Goal: Task Accomplishment & Management: Manage account settings

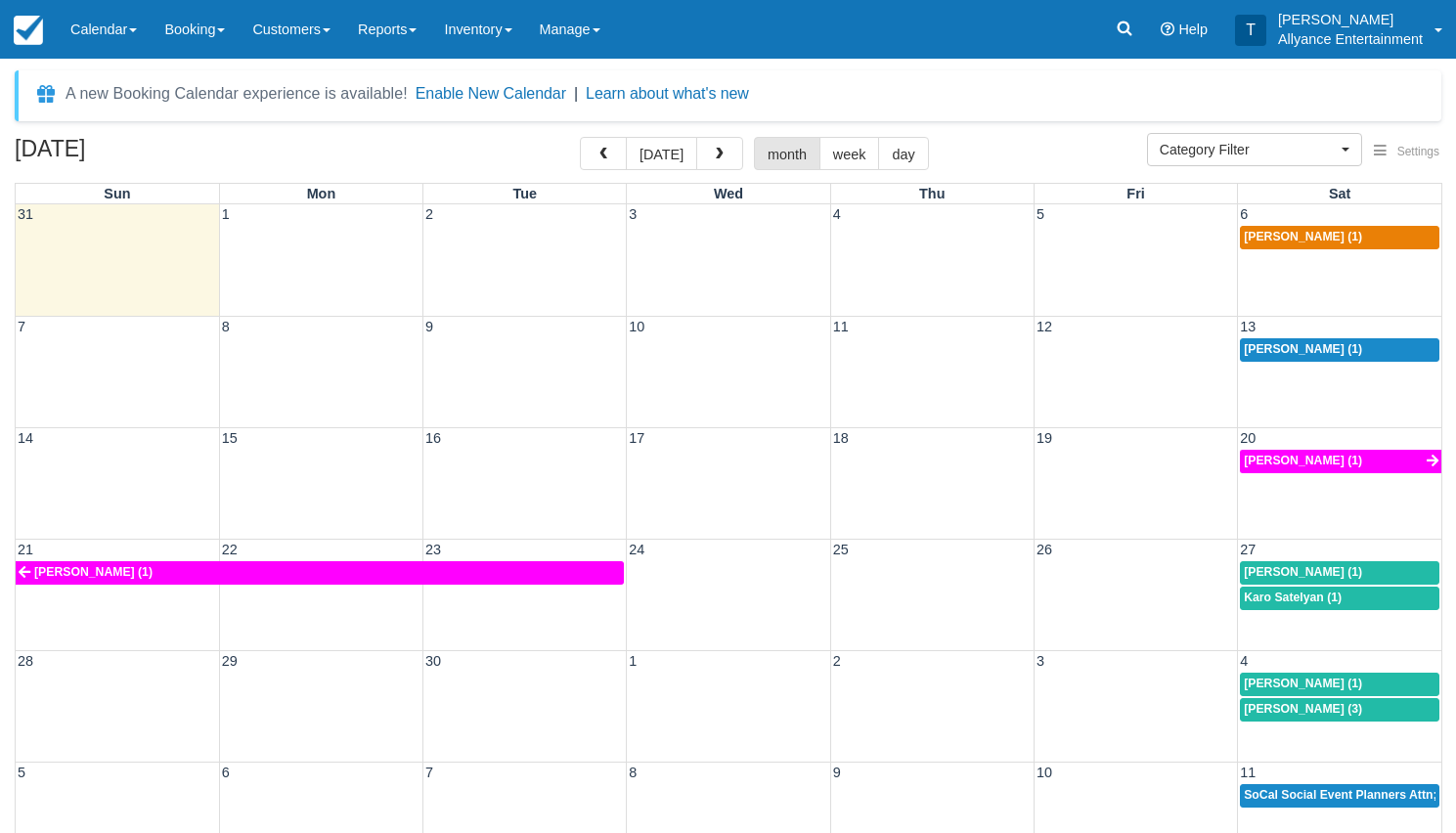
select select
click at [713, 152] on span "button" at bounding box center [720, 154] width 14 height 14
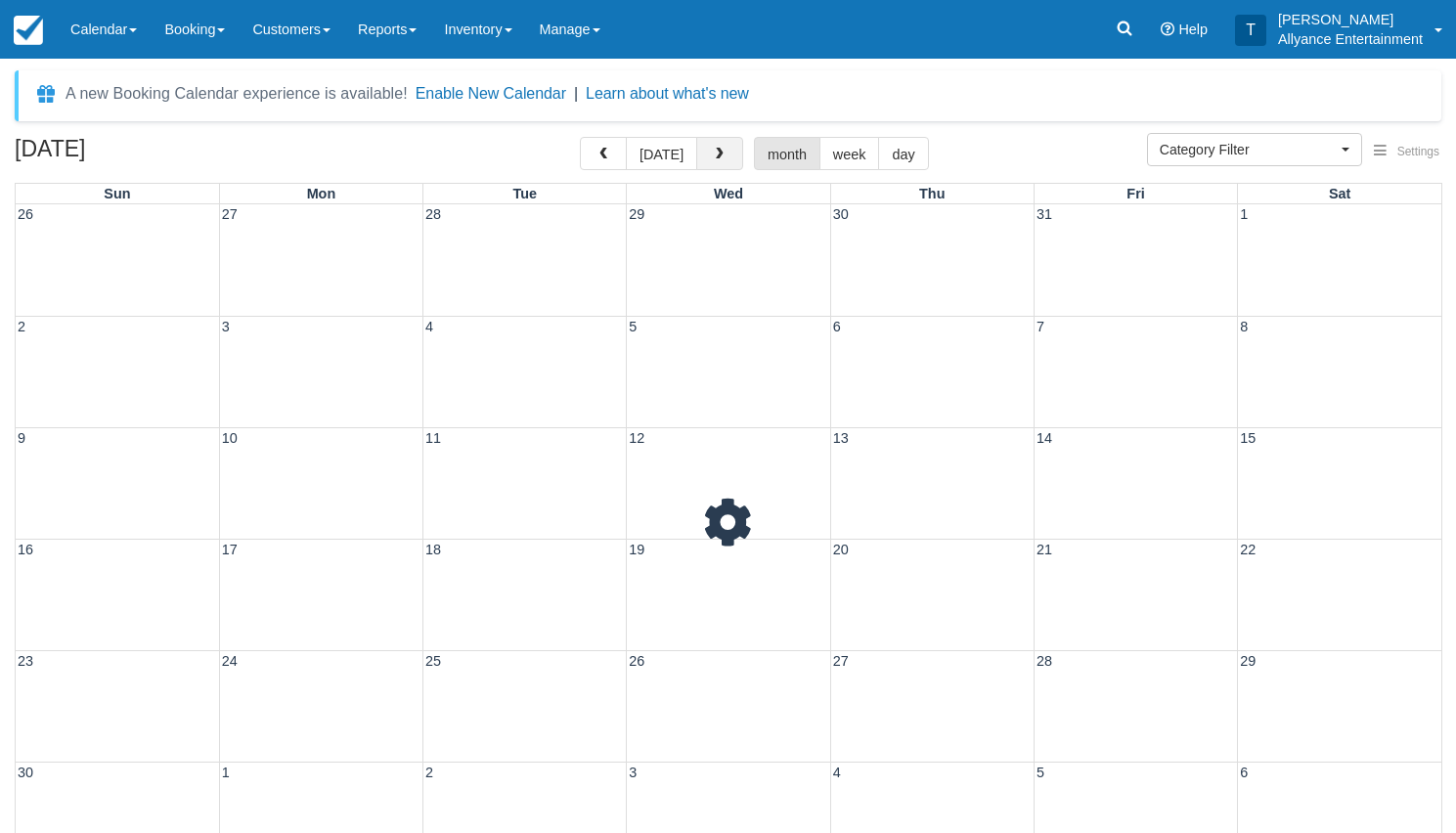
click at [713, 152] on span "button" at bounding box center [720, 154] width 14 height 14
click at [1121, 38] on link at bounding box center [1124, 29] width 45 height 59
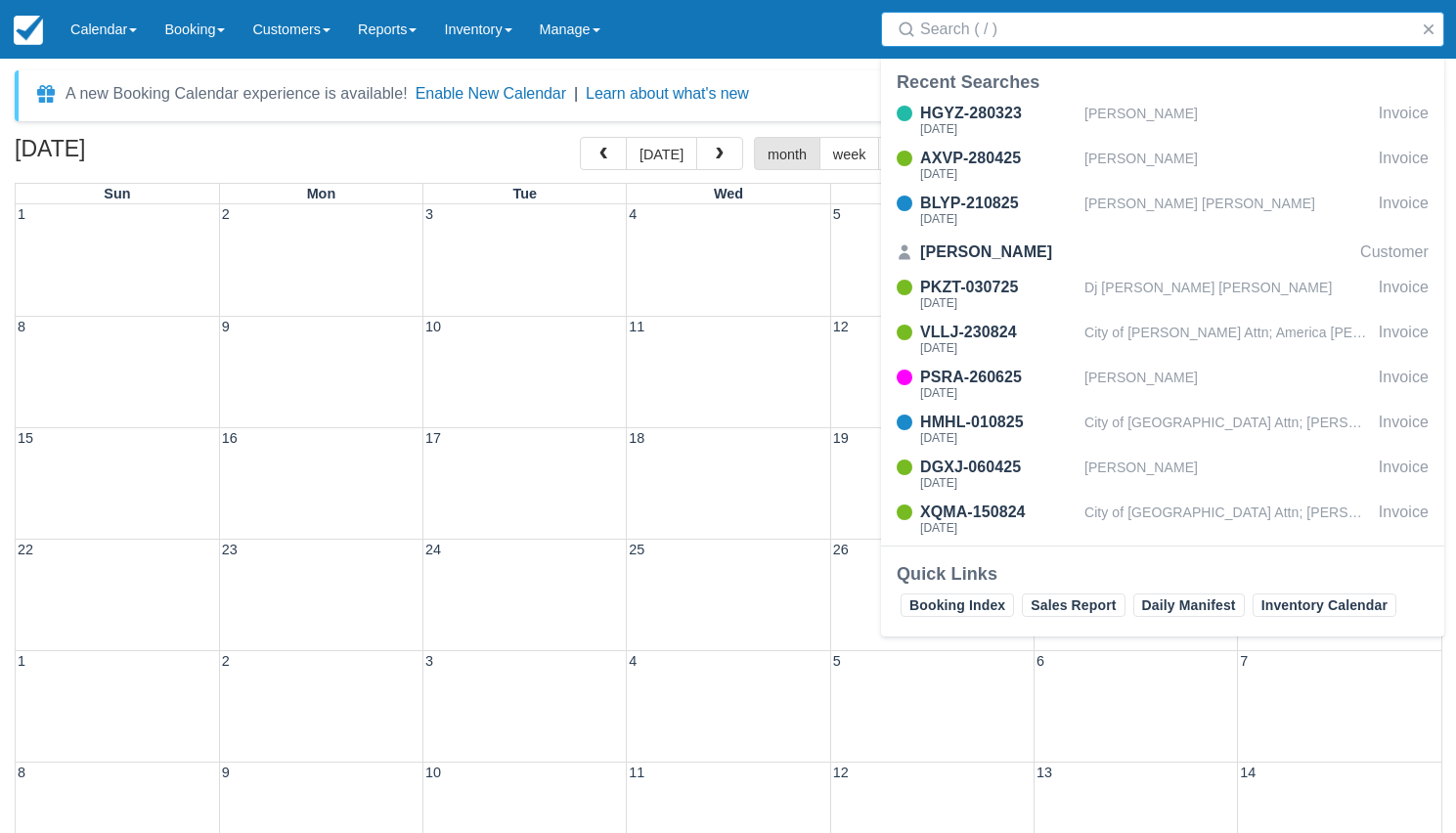
click at [1016, 38] on input "Search" at bounding box center [1167, 29] width 493 height 35
click at [1050, 33] on input "Search" at bounding box center [1167, 29] width 493 height 35
click at [1002, 112] on div "HGYZ-280323" at bounding box center [998, 113] width 156 height 24
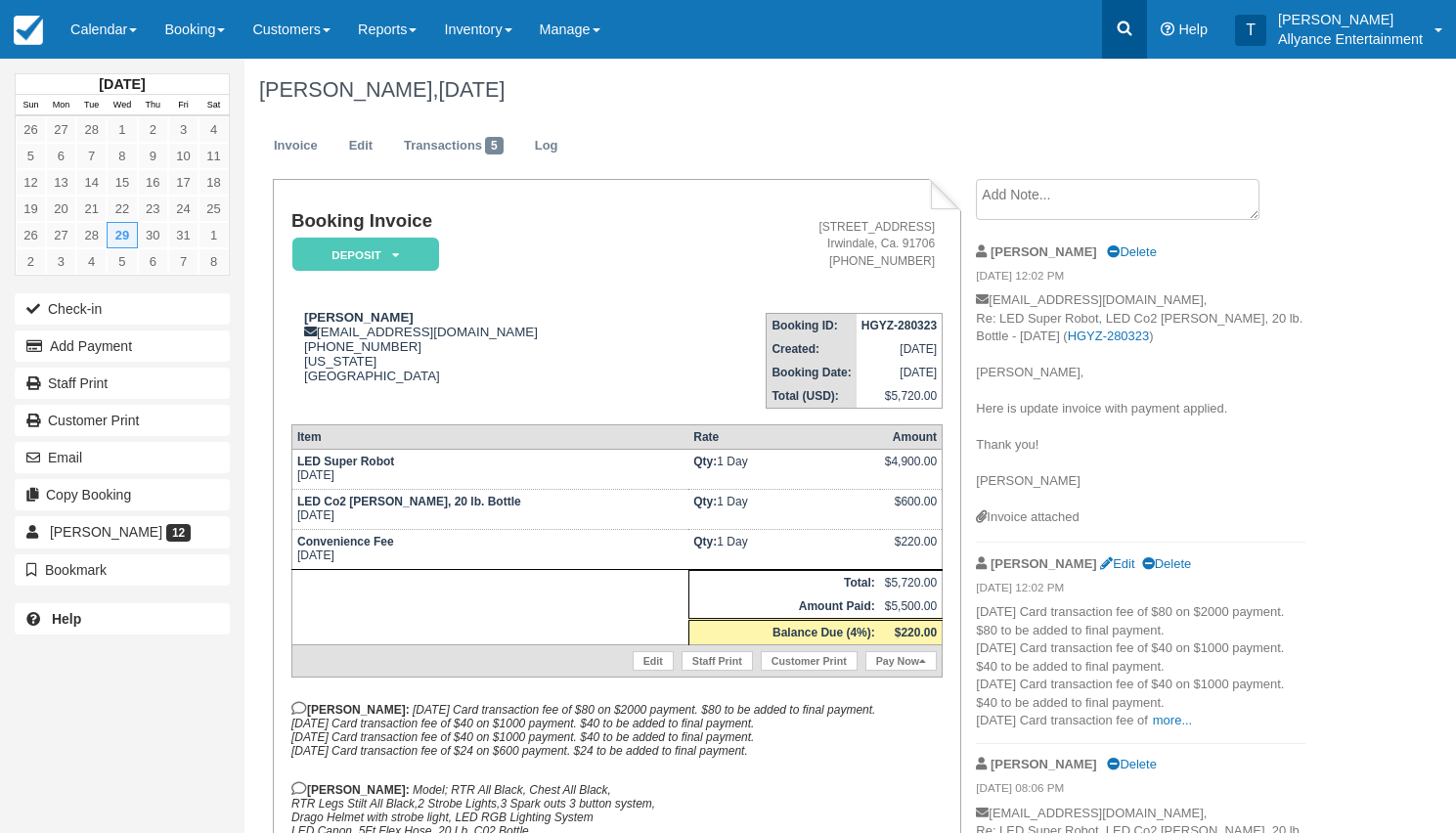
click at [1118, 33] on icon at bounding box center [1125, 29] width 20 height 20
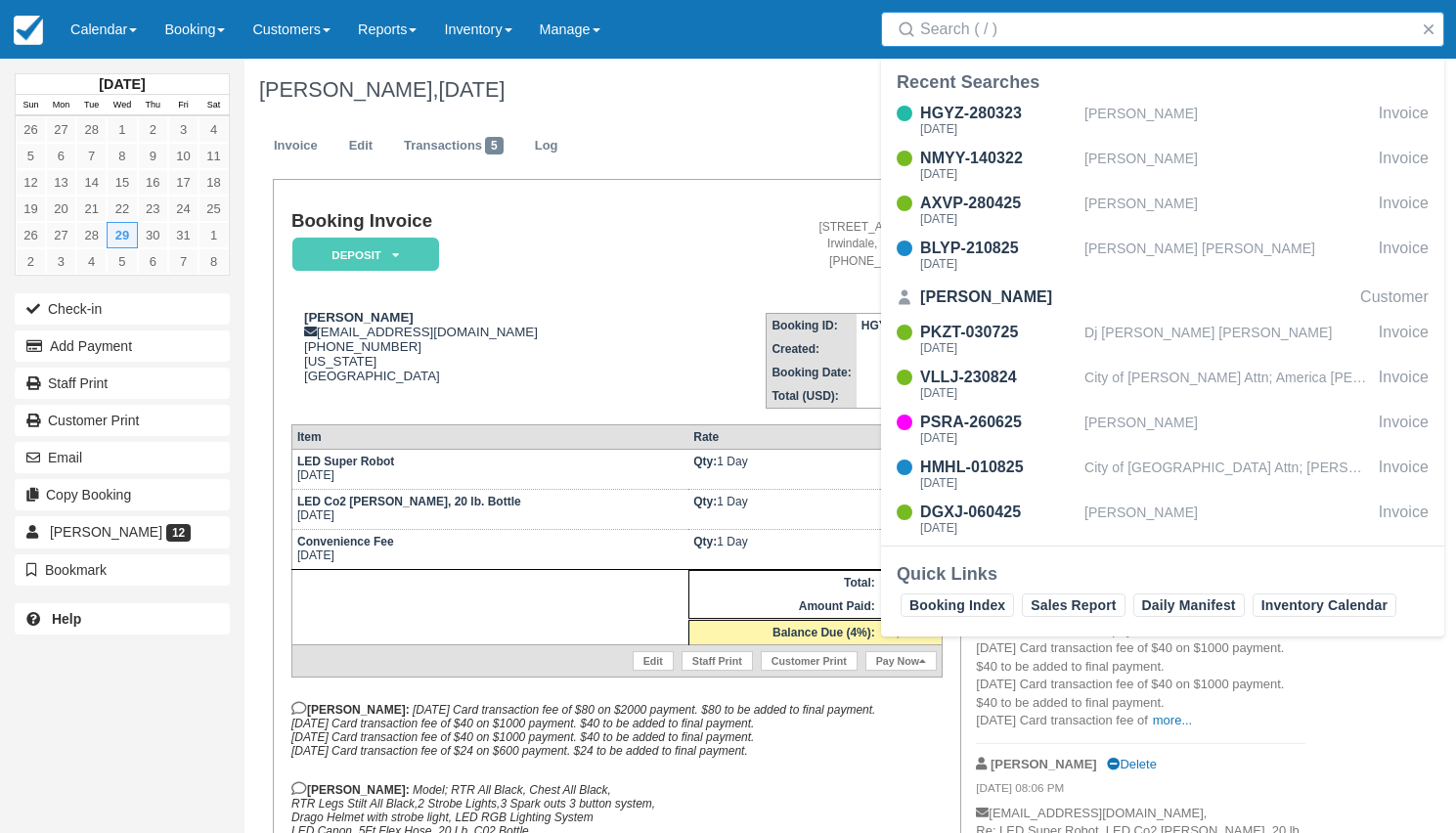
click at [1006, 34] on input "Search" at bounding box center [1167, 29] width 493 height 35
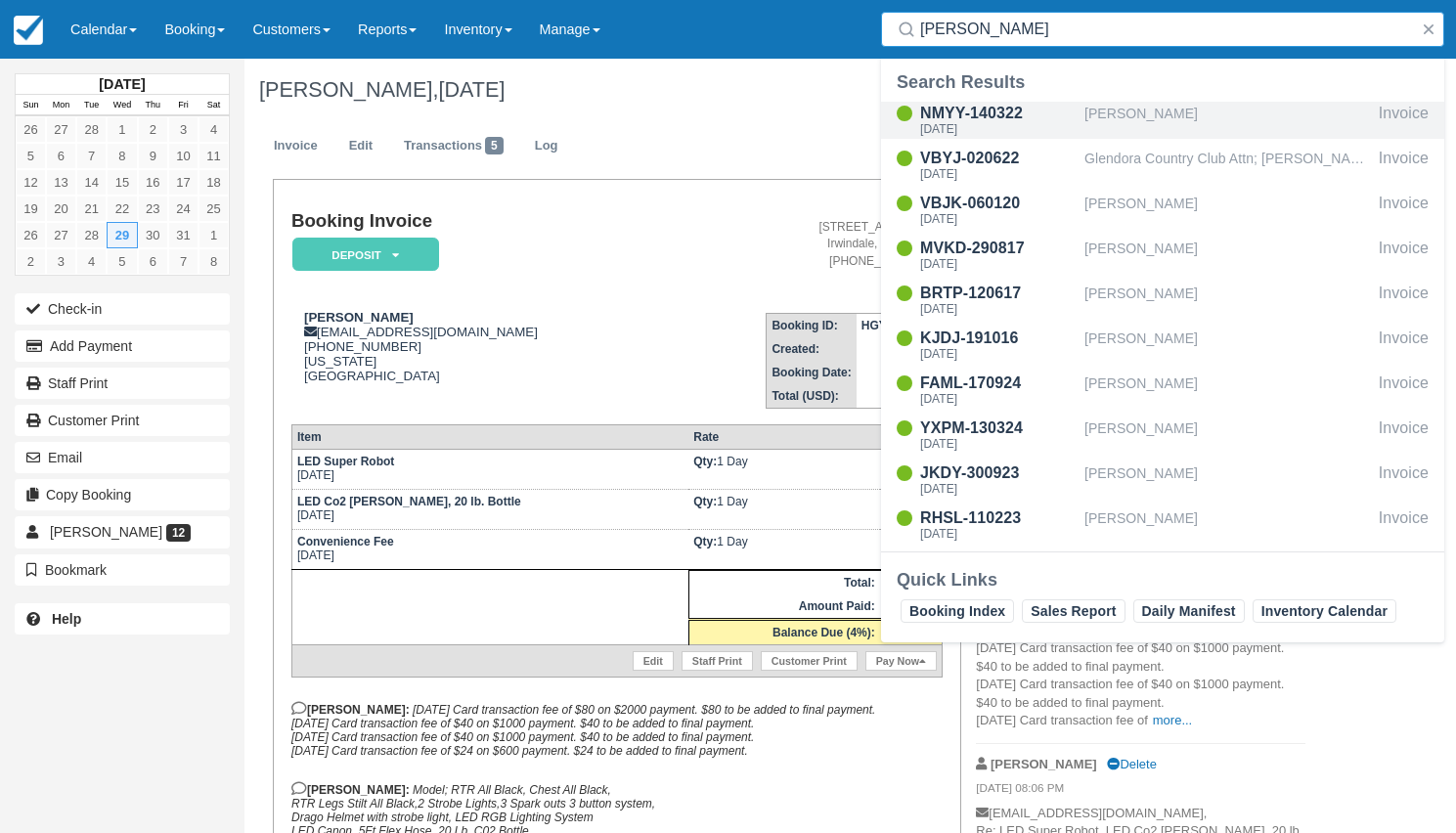
type input "Dora"
click at [974, 116] on div "NMYY-140322" at bounding box center [998, 113] width 156 height 24
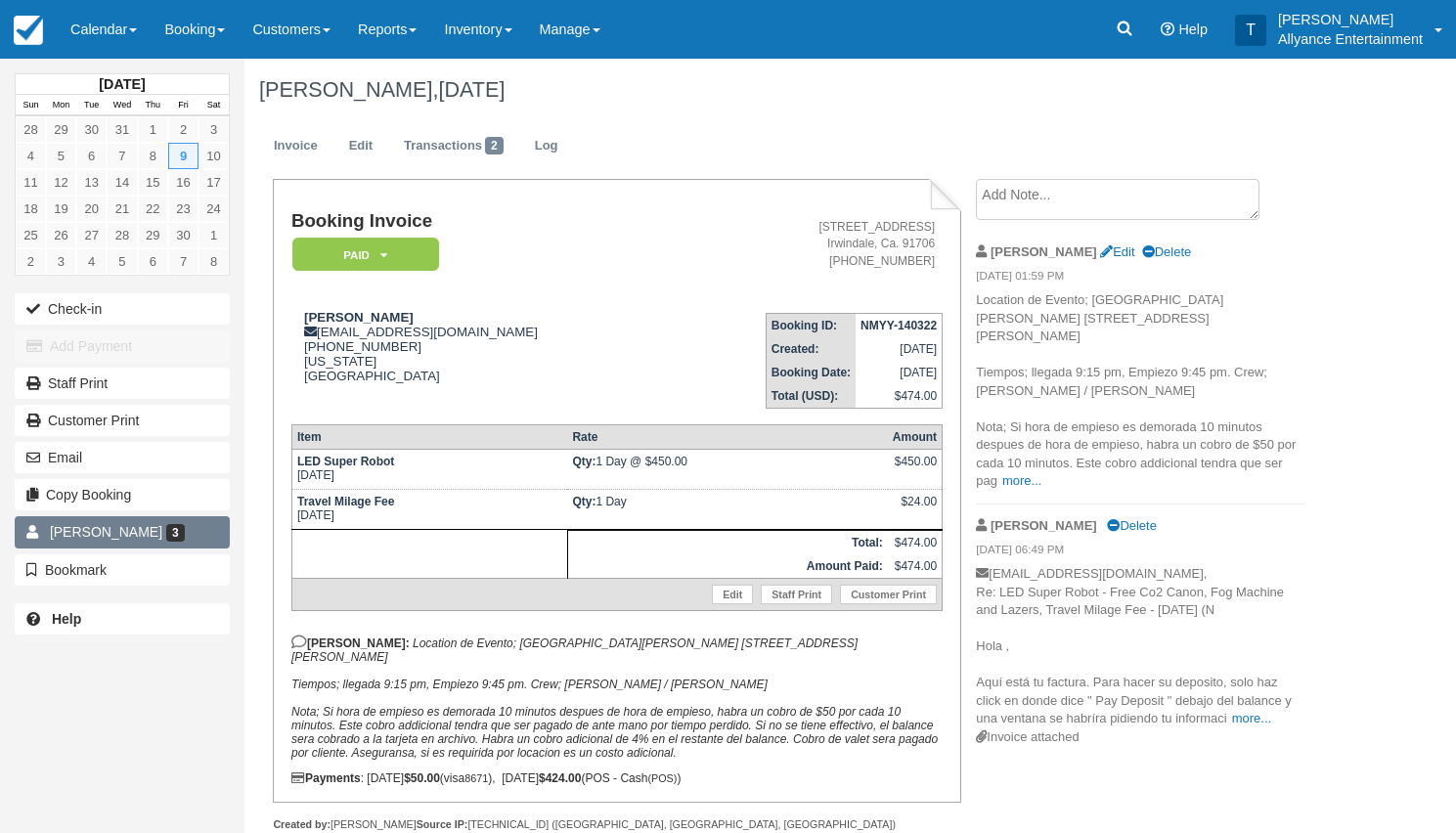
click at [179, 527] on link "Dora Angulo 3" at bounding box center [122, 531] width 215 height 31
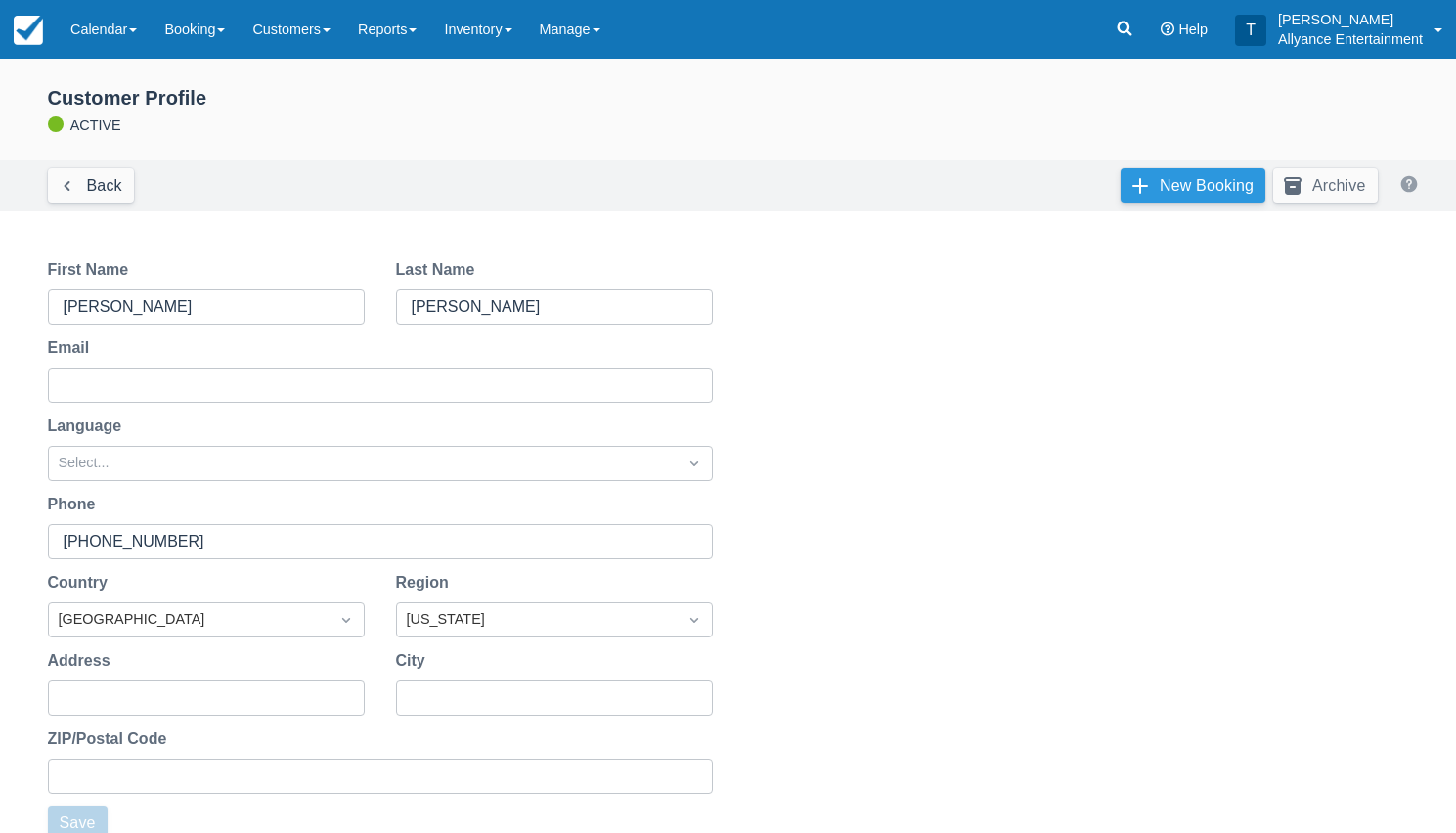
click at [1138, 189] on link "New Booking" at bounding box center [1193, 185] width 145 height 35
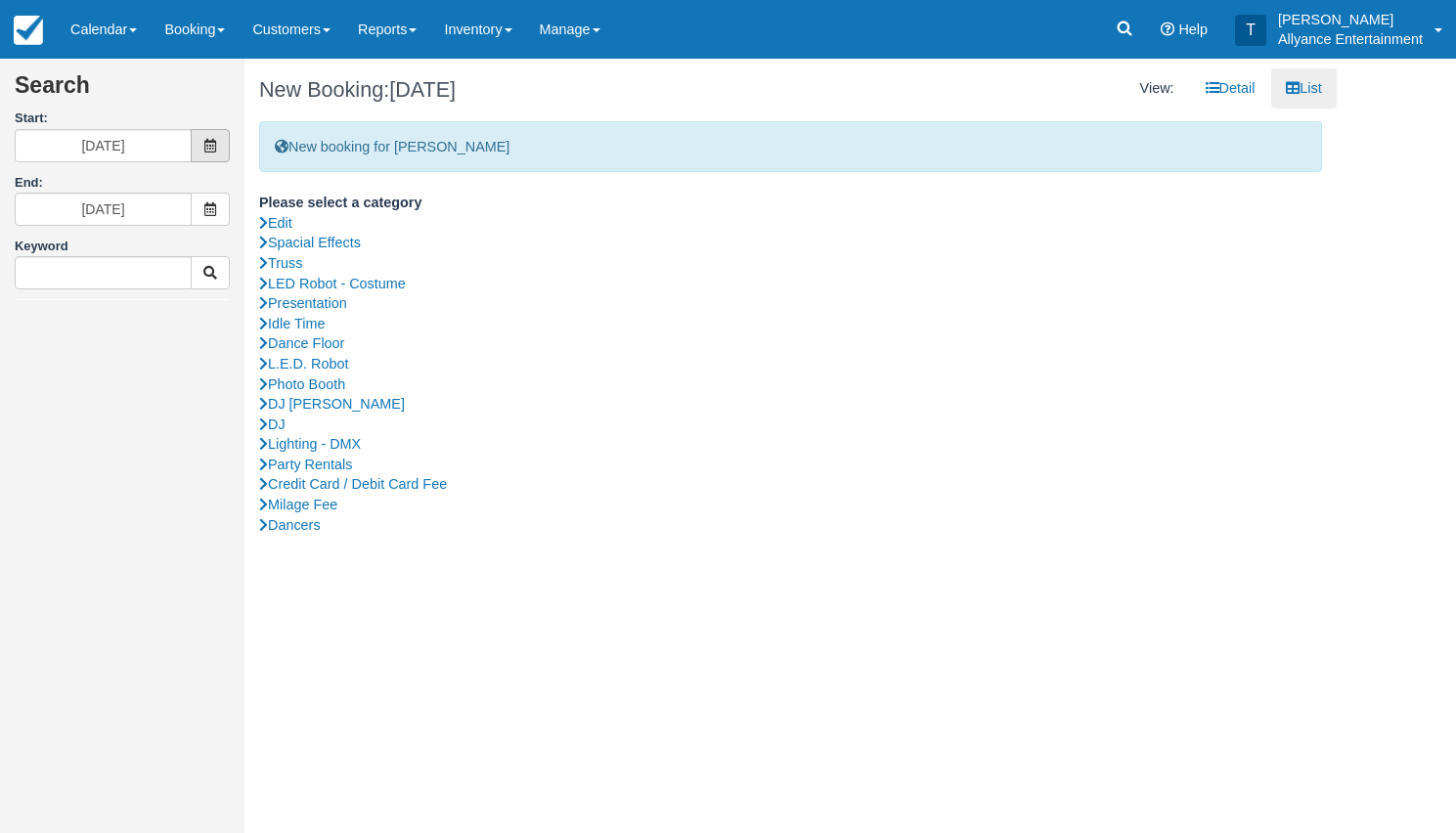
click at [206, 148] on icon at bounding box center [211, 146] width 14 height 14
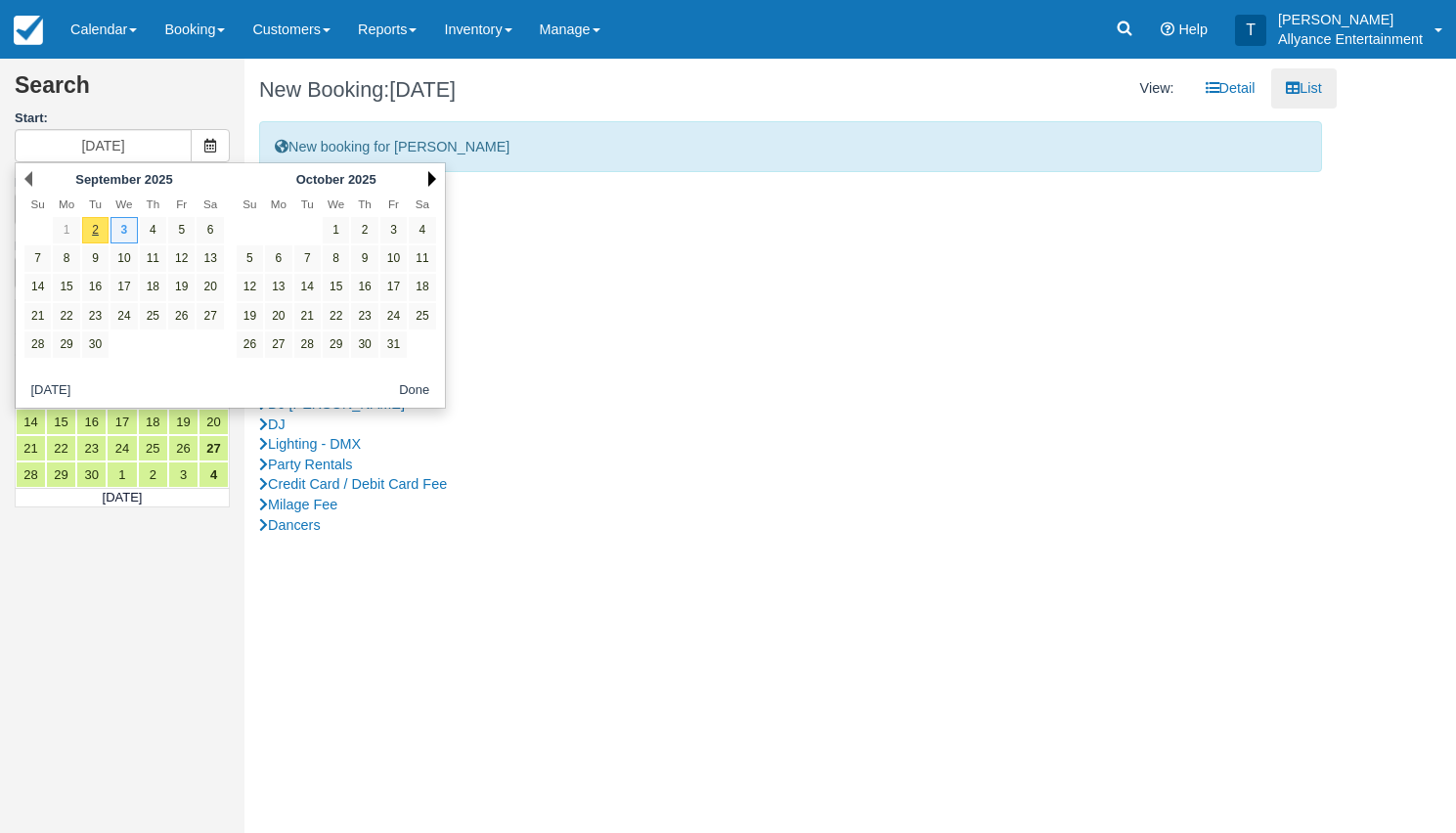
click at [430, 180] on link "Next" at bounding box center [433, 179] width 8 height 16
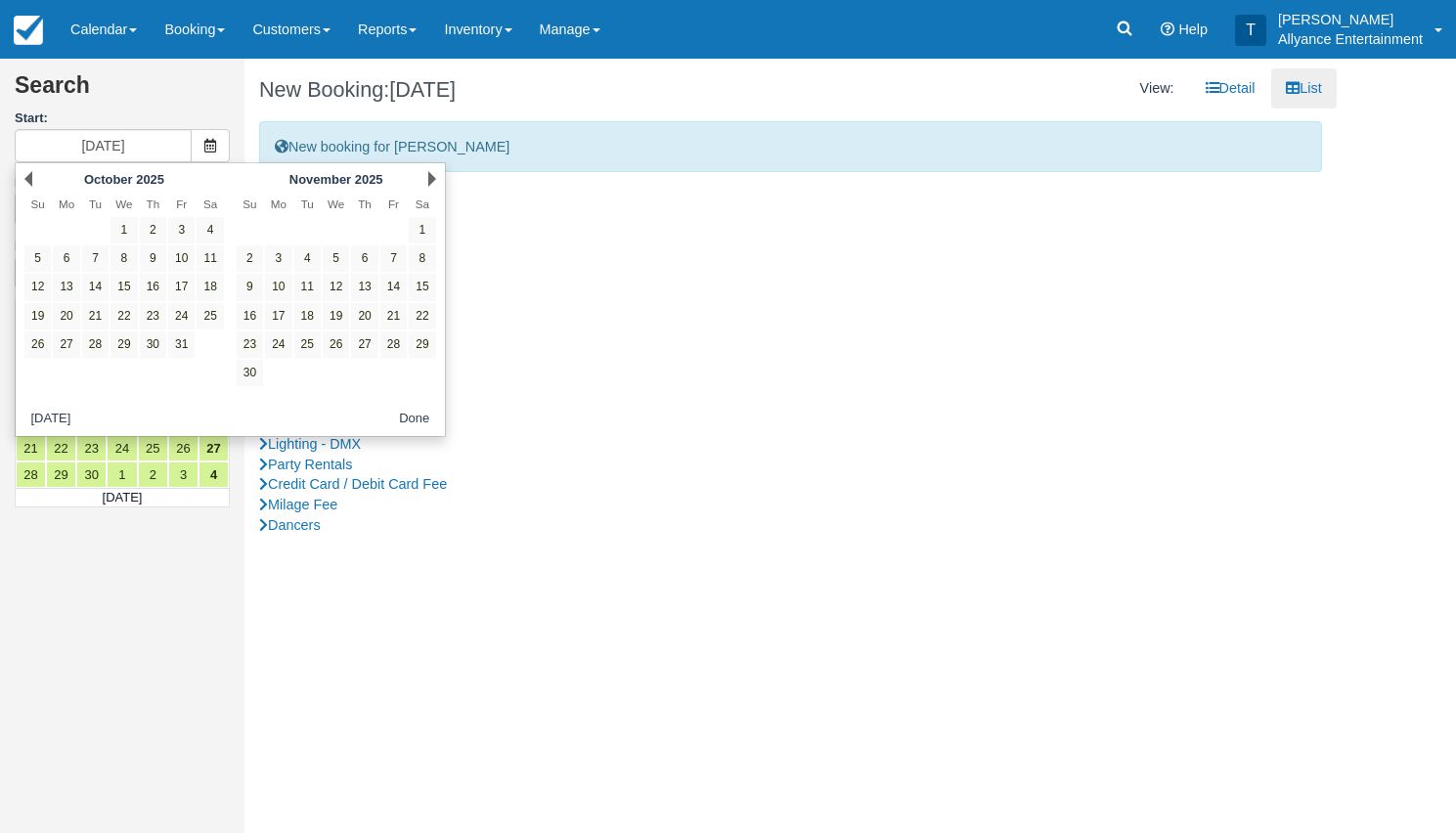
click at [430, 180] on link "Next" at bounding box center [433, 179] width 8 height 16
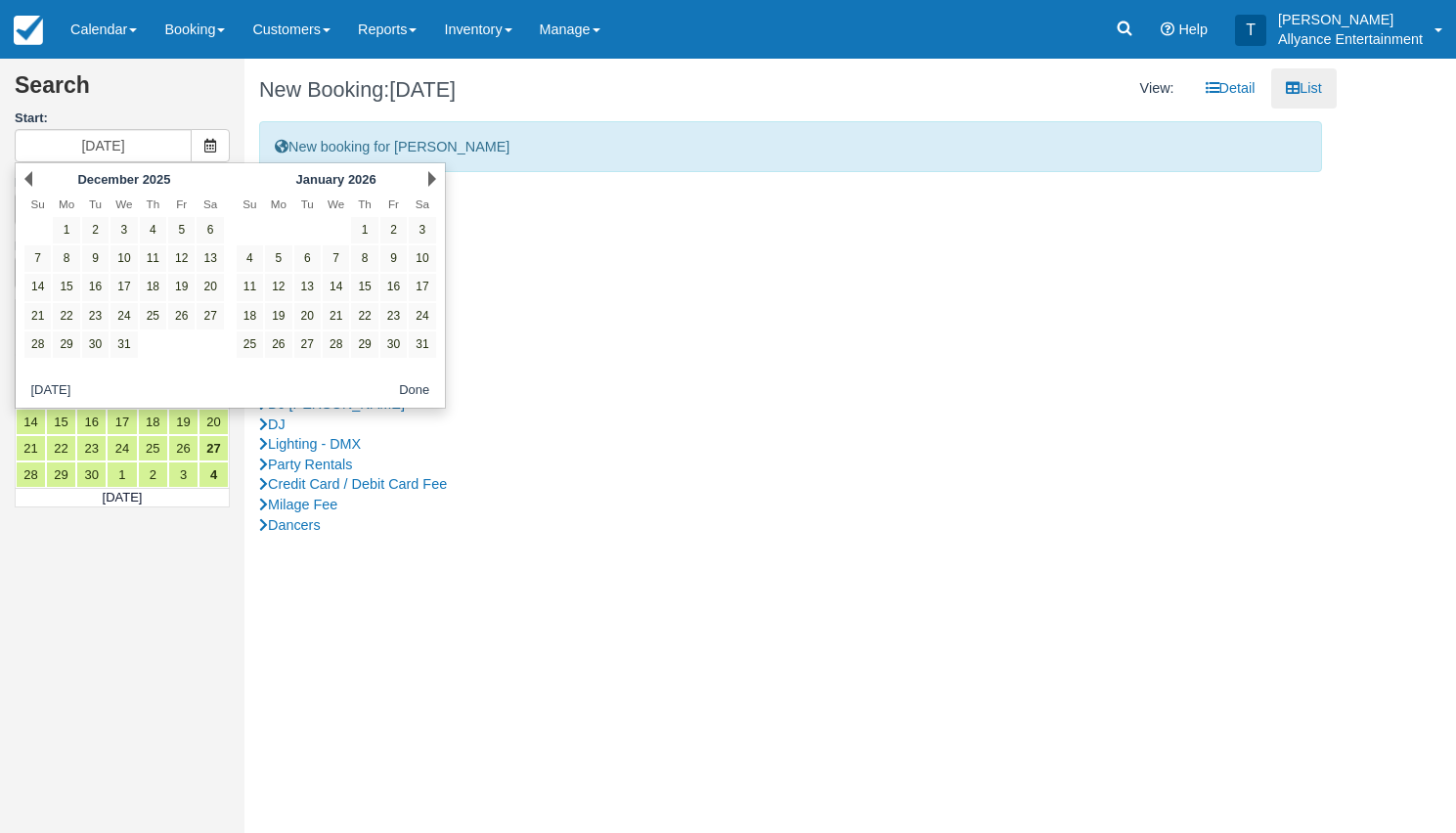
click at [430, 180] on link "Next" at bounding box center [433, 179] width 8 height 16
click at [423, 222] on link "7" at bounding box center [422, 230] width 27 height 27
type input "02/07/26"
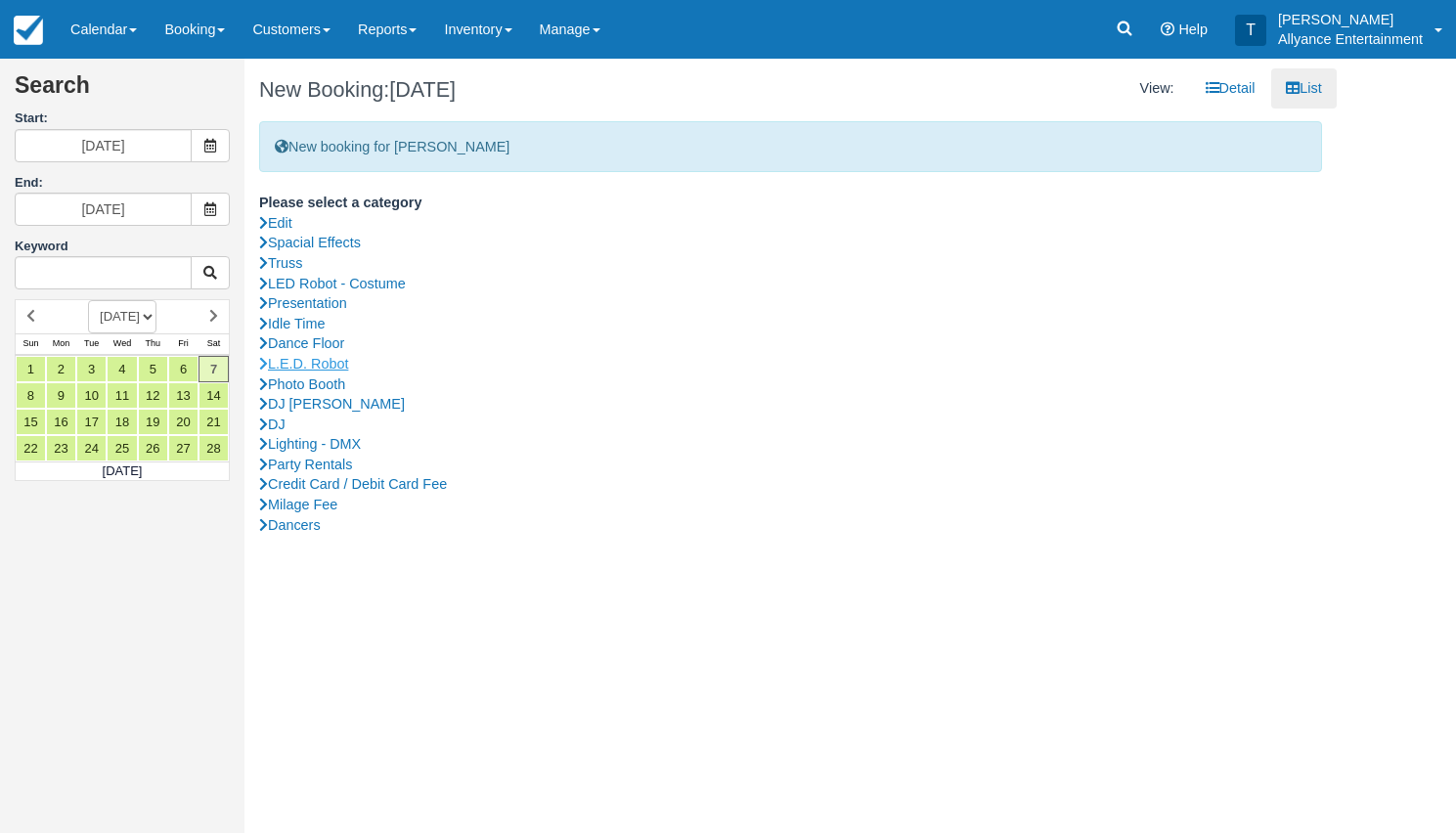
click at [308, 357] on link "L.E.D. Robot" at bounding box center [791, 364] width 1063 height 21
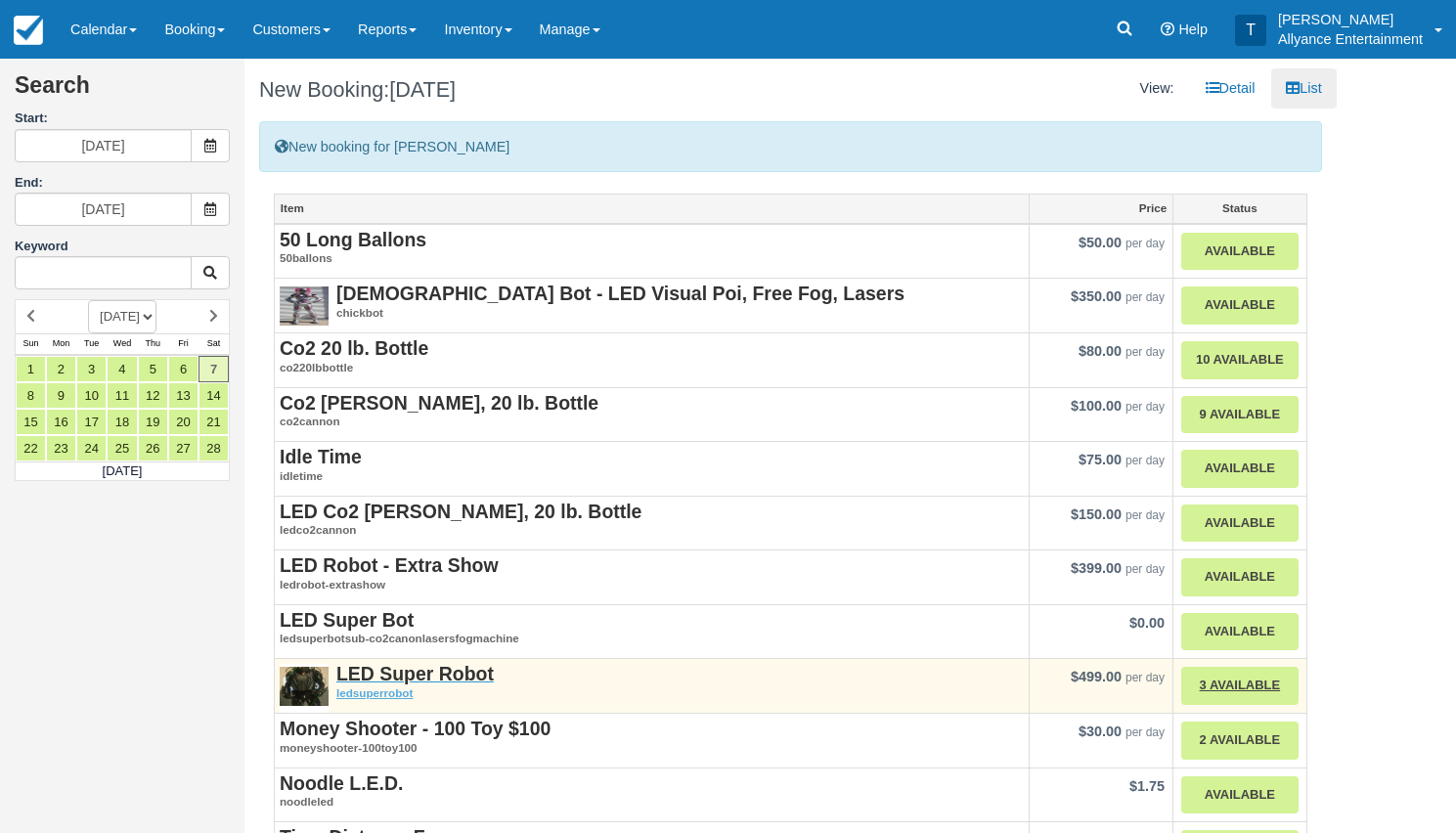
click at [385, 668] on strong "LED Super Robot" at bounding box center [415, 674] width 157 height 22
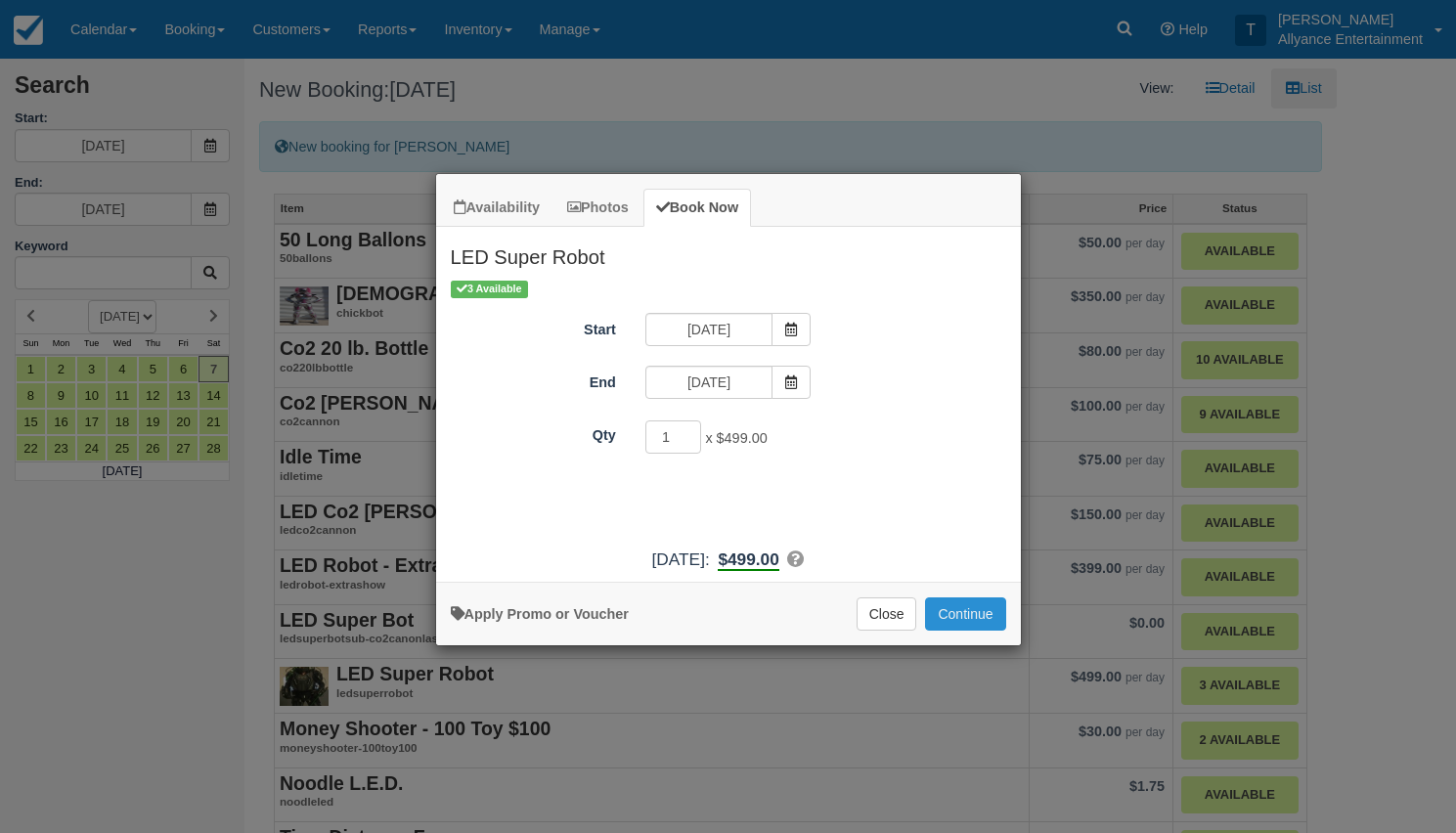
click at [961, 630] on button "Continue" at bounding box center [965, 613] width 81 height 33
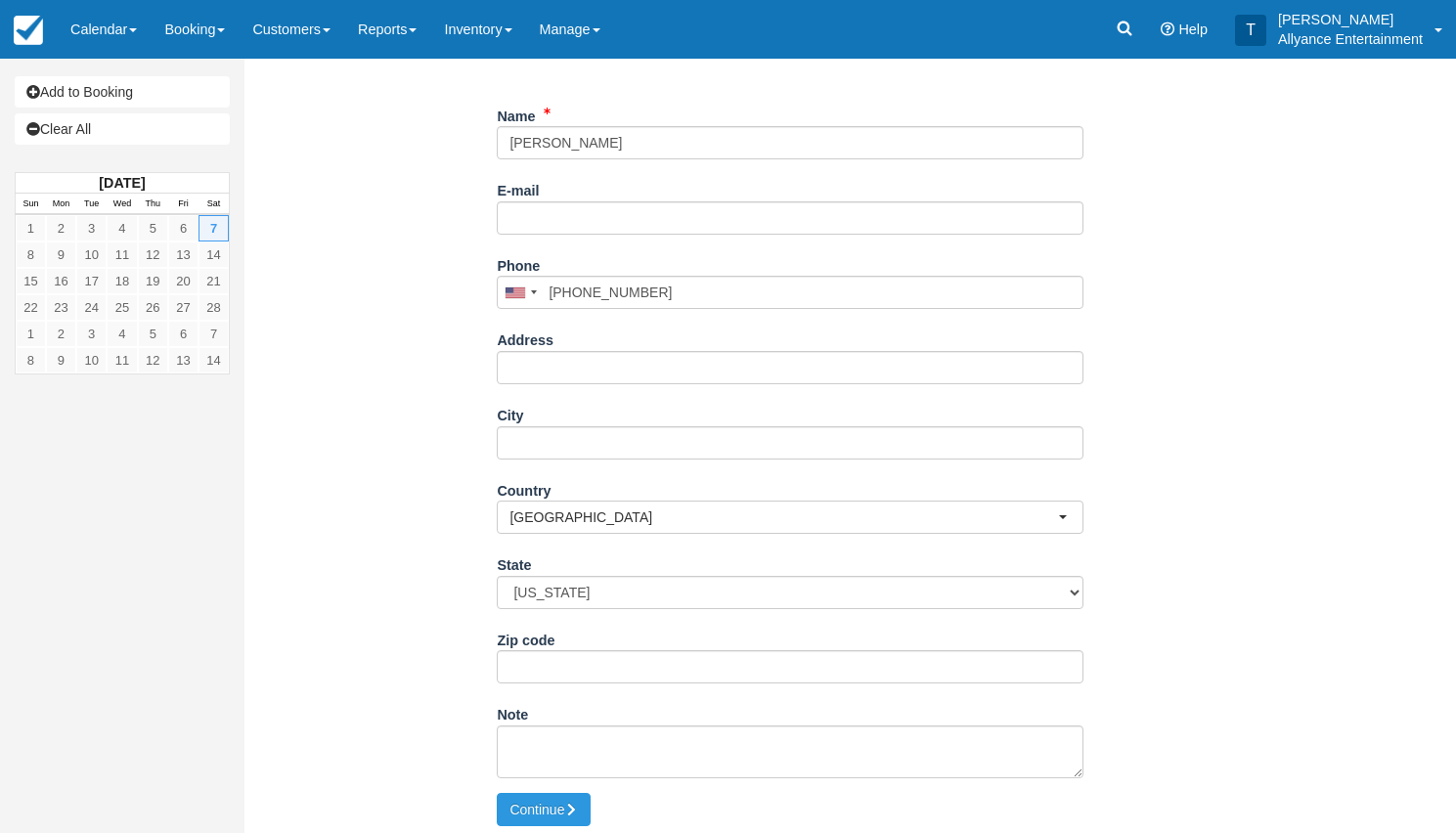
scroll to position [235, 0]
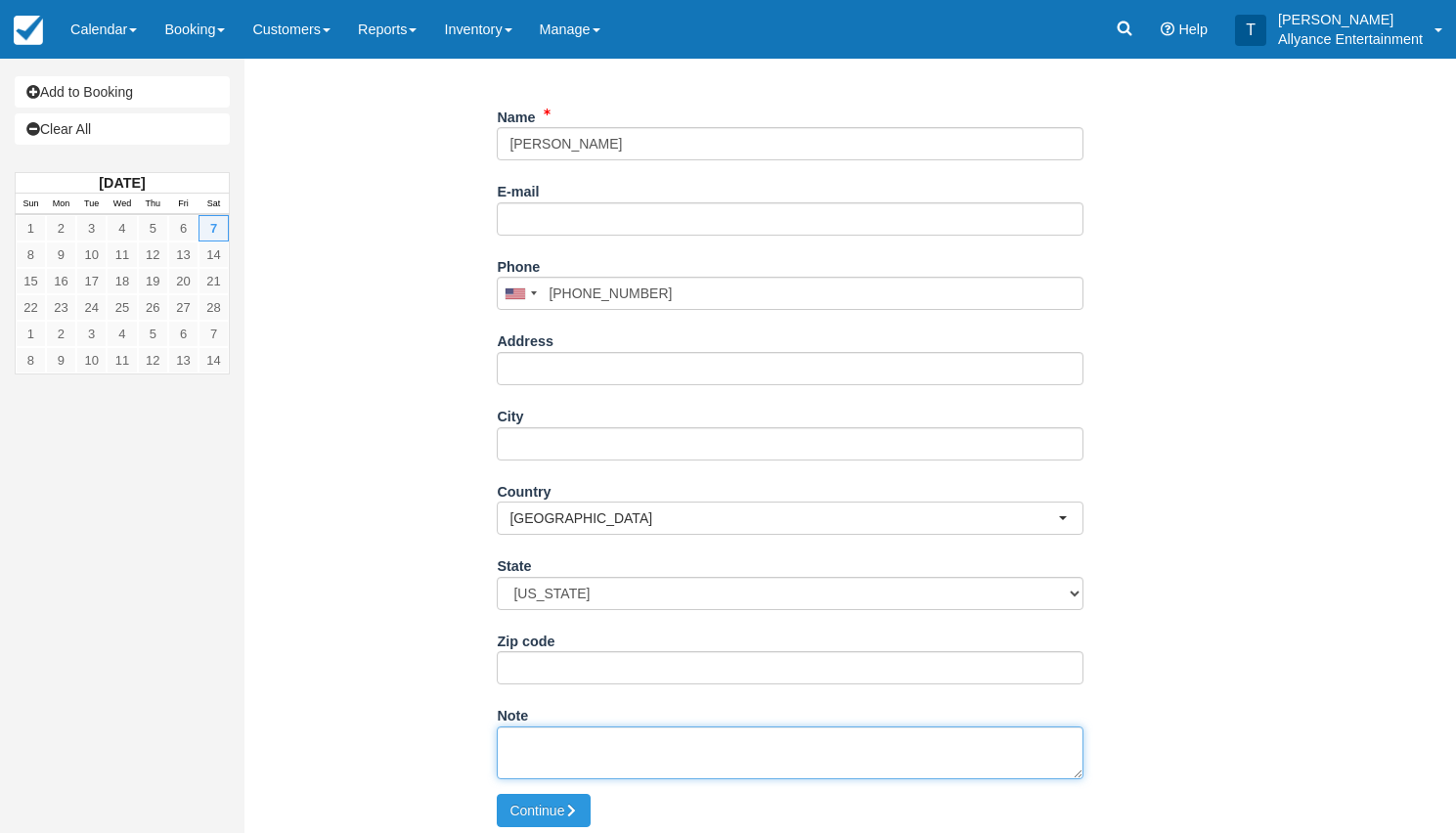
click at [552, 746] on textarea "Note" at bounding box center [790, 752] width 587 height 53
click at [575, 742] on textarea "Note" at bounding box center [790, 752] width 587 height 53
paste textarea "Locasion: Pendiente Tiempos: Pendiente Nota; Si hora de empiezo es demorada 10 …"
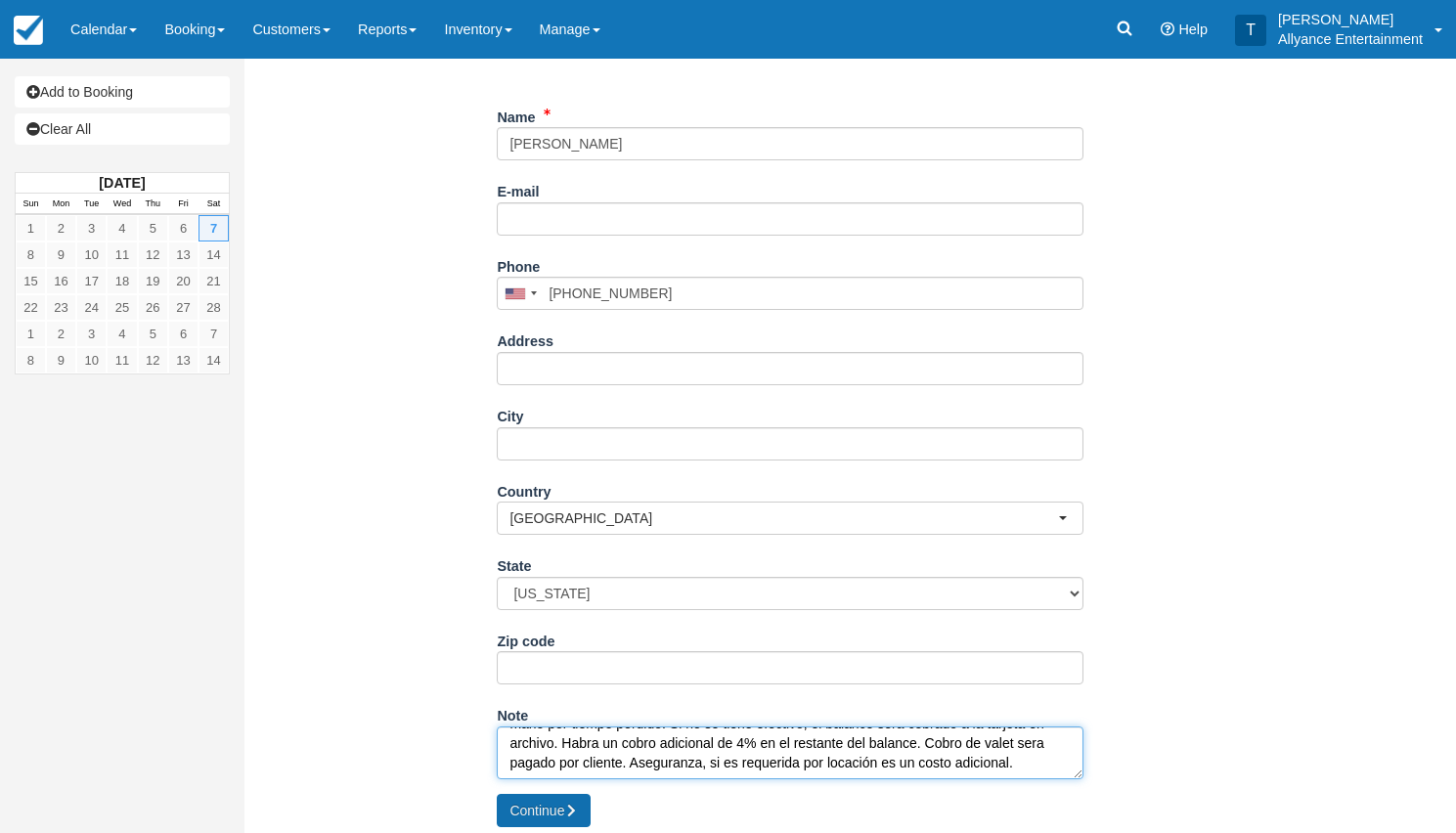
type textarea "Locasion: Pendiente Tiempos: Pendiente Nota; Si hora de empiezo es demorada 10 …"
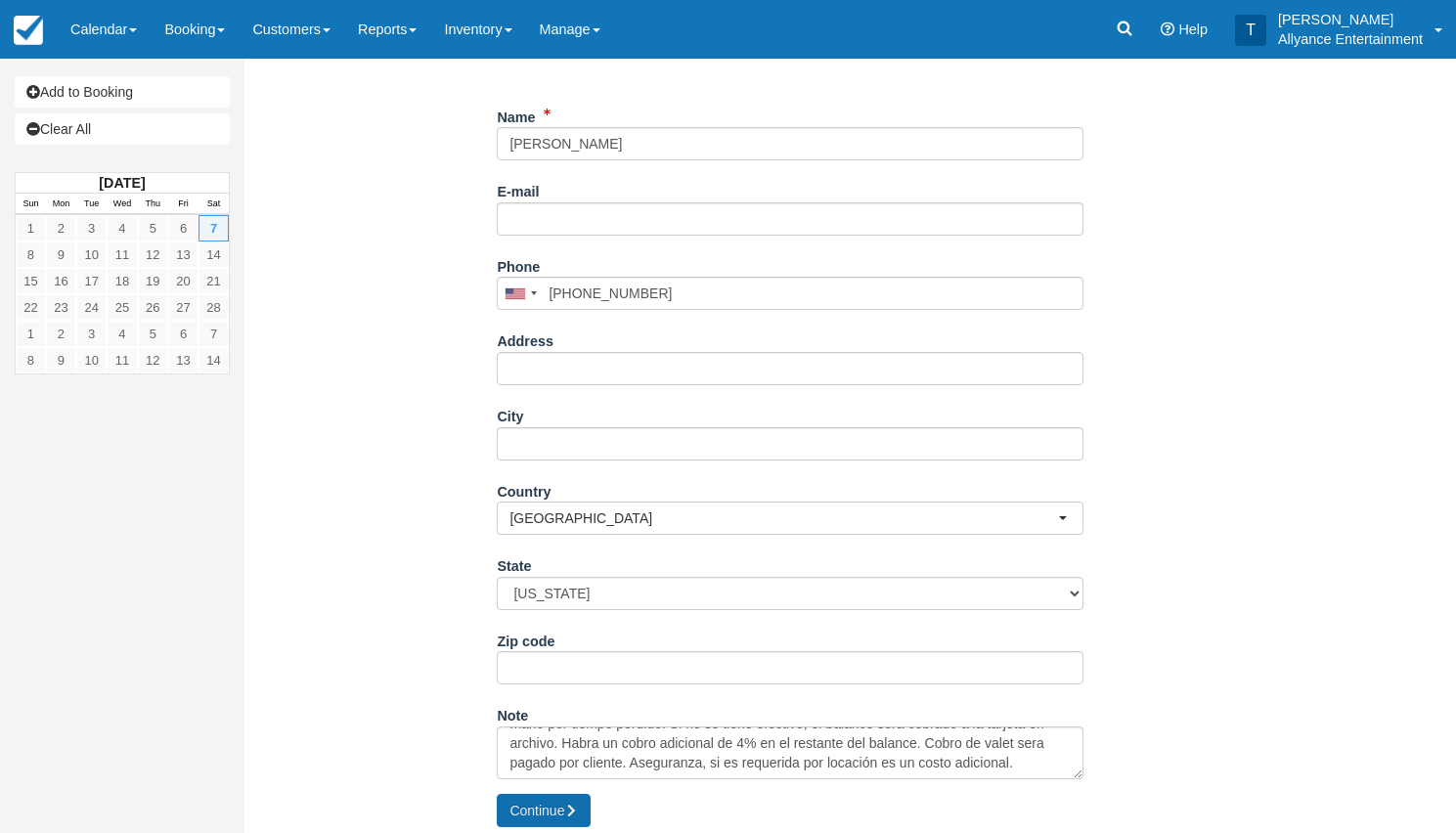
click at [545, 800] on button "Continue" at bounding box center [543, 809] width 93 height 33
type input "[PHONE_NUMBER]"
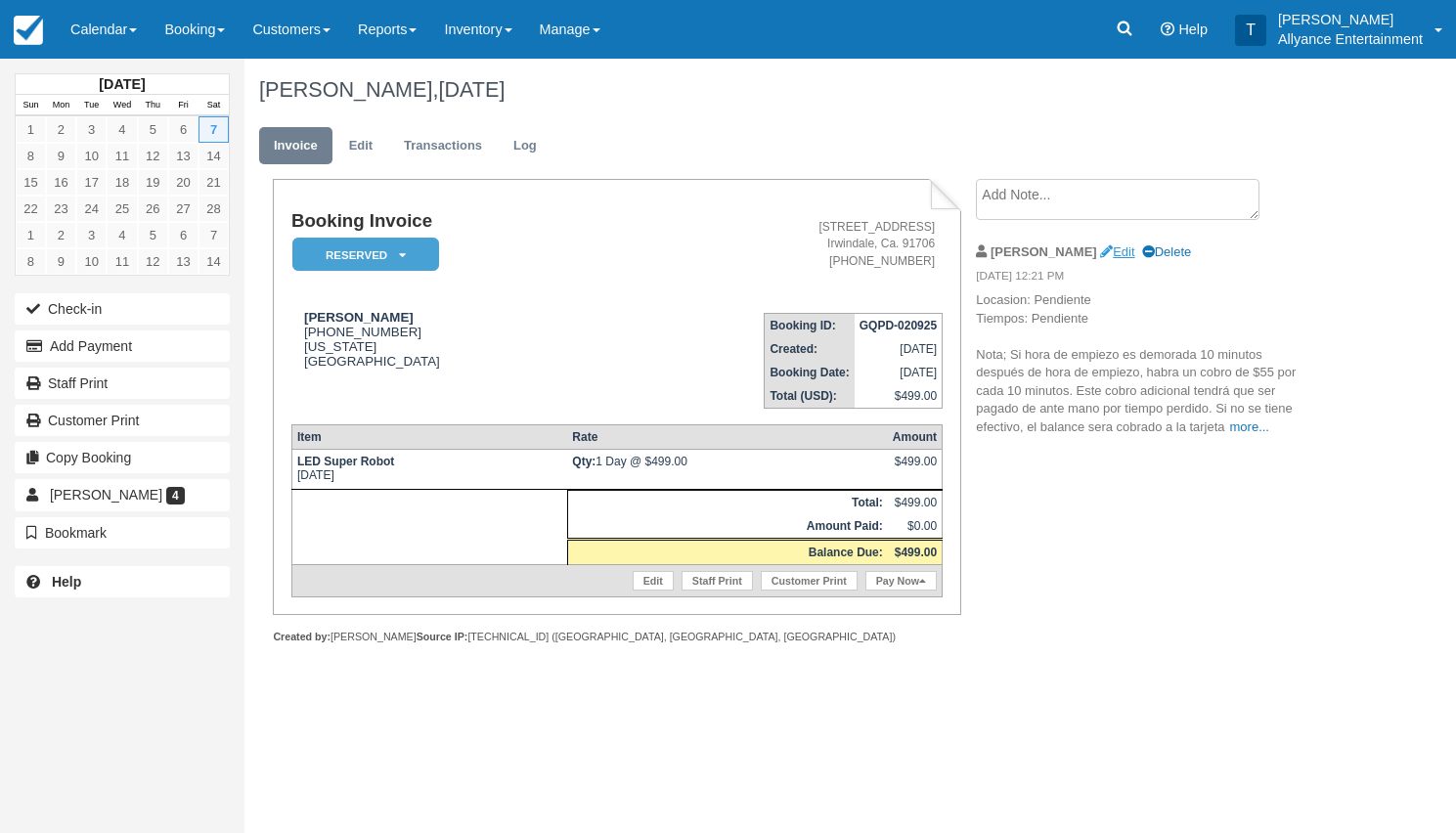
click at [1100, 249] on link "Edit" at bounding box center [1117, 251] width 34 height 15
type textarea "Locasion: Pendiente Tiempos: Pendiente Nota; Si hora de empiezo es demorada 10 …"
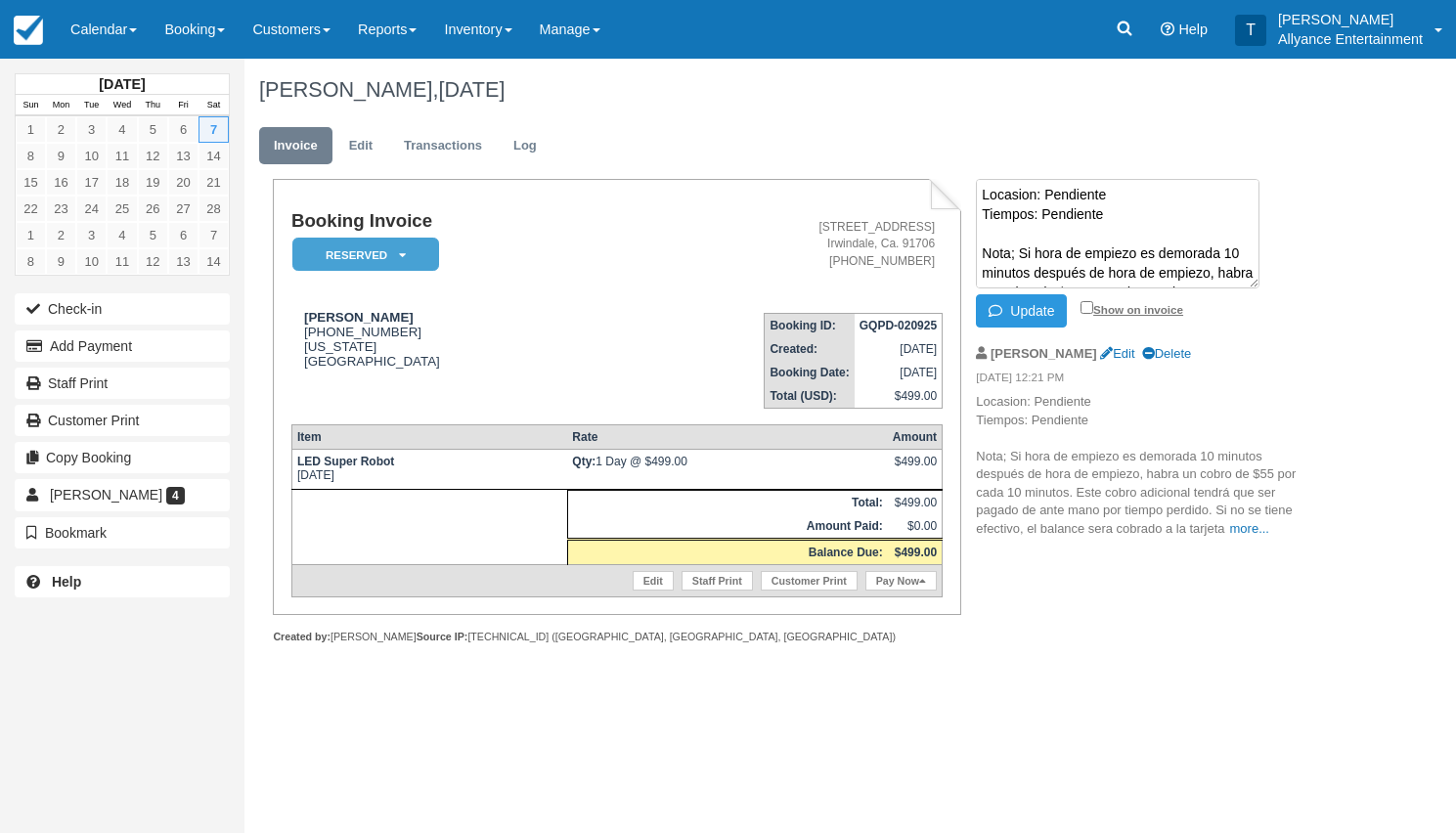
click at [1085, 306] on input "Show on invoice" at bounding box center [1087, 307] width 13 height 13
checkbox input "true"
click at [1043, 307] on button "Update" at bounding box center [1020, 310] width 91 height 33
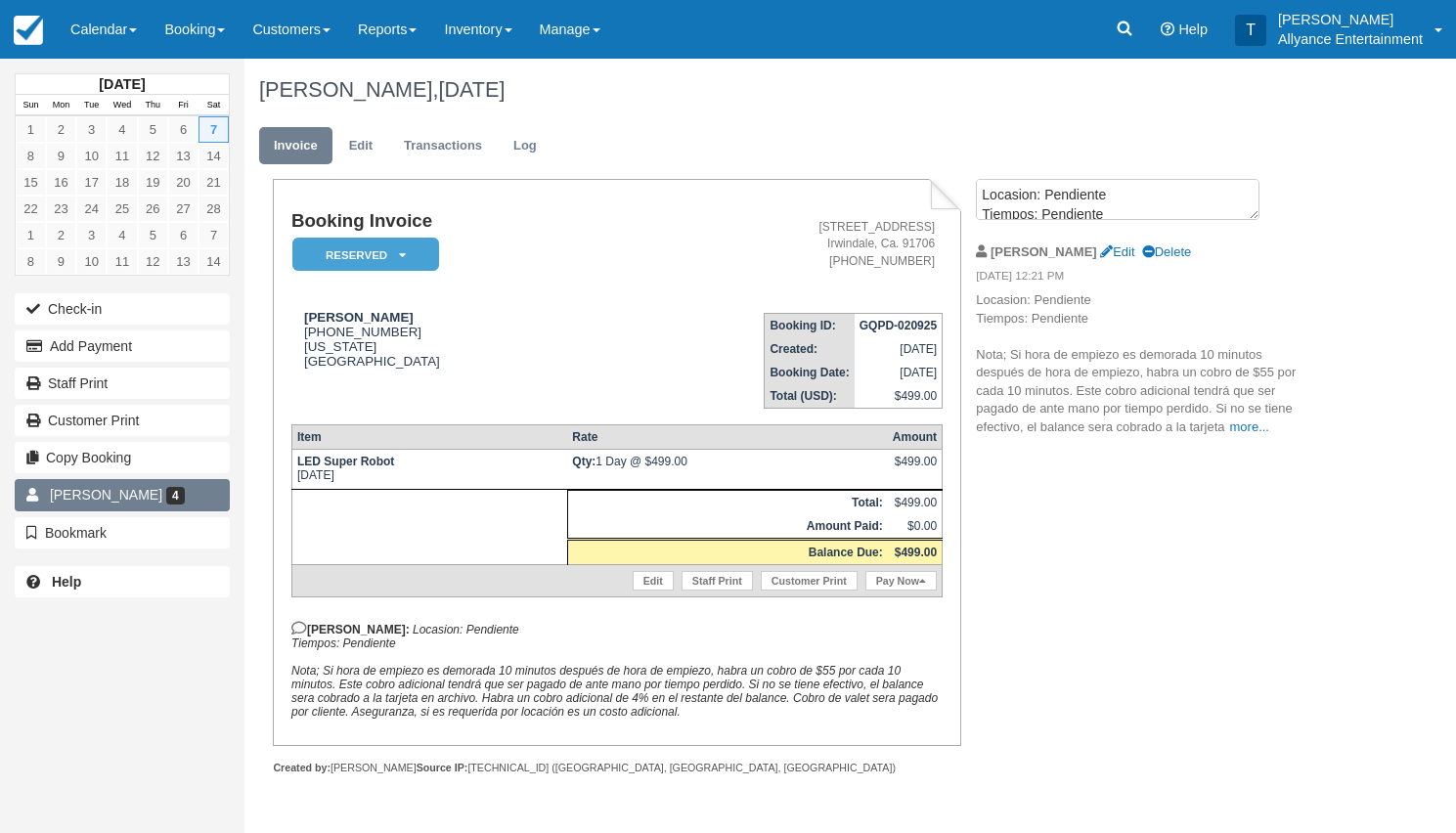
click at [190, 493] on link "Dora Angulo 4" at bounding box center [122, 494] width 215 height 31
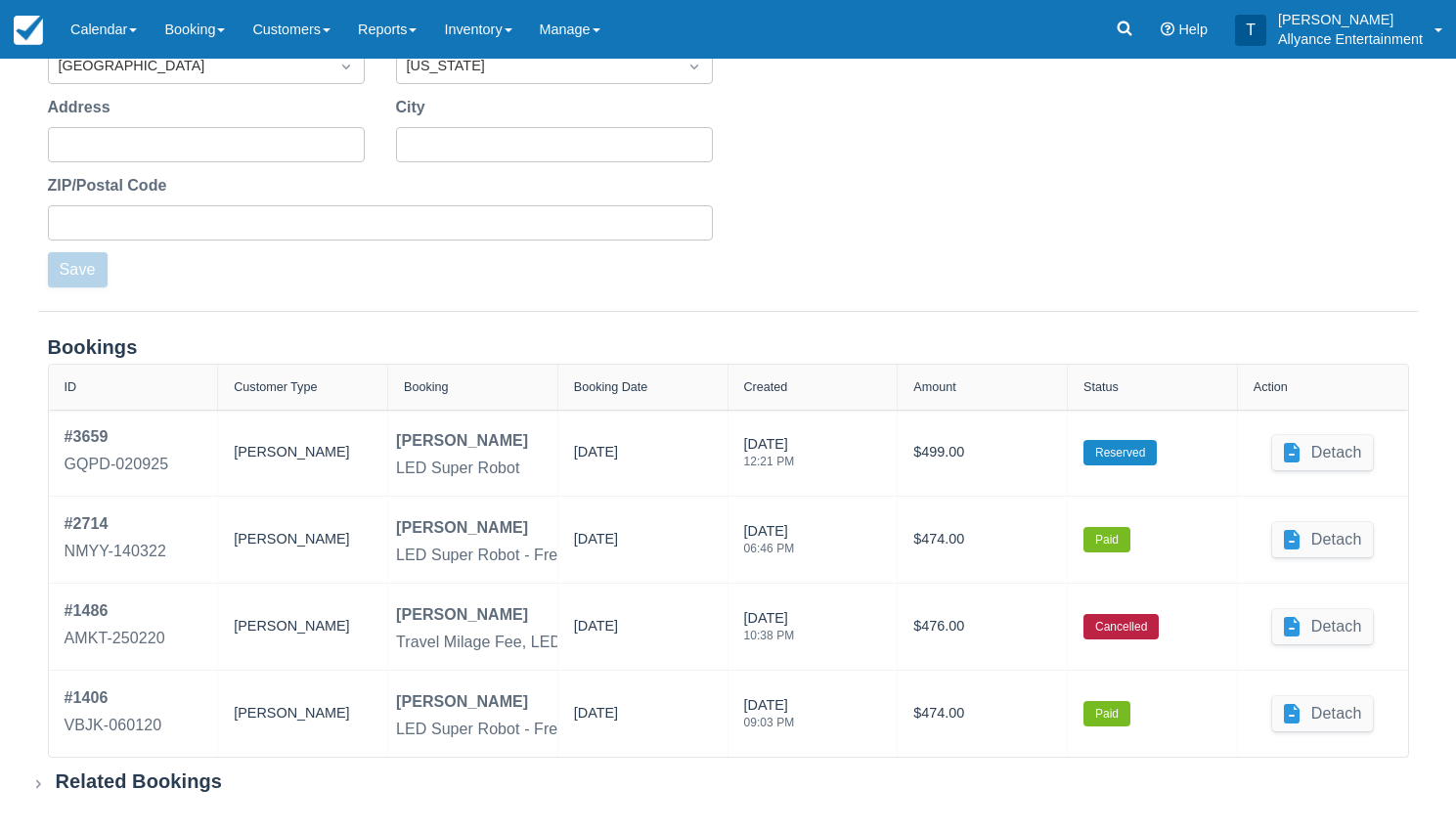
scroll to position [553, 0]
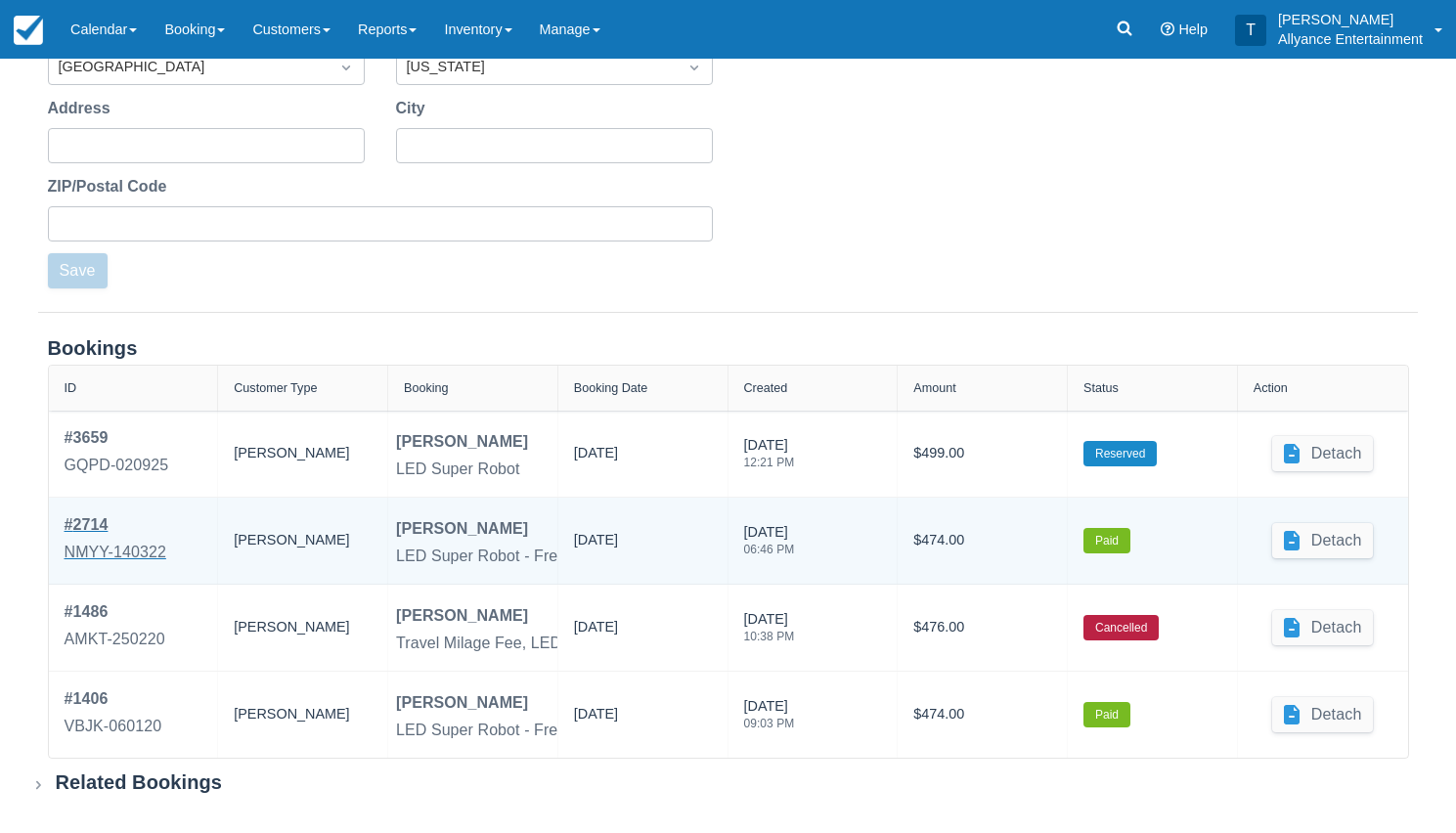
click at [134, 550] on div "NMYY-140322" at bounding box center [115, 553] width 101 height 24
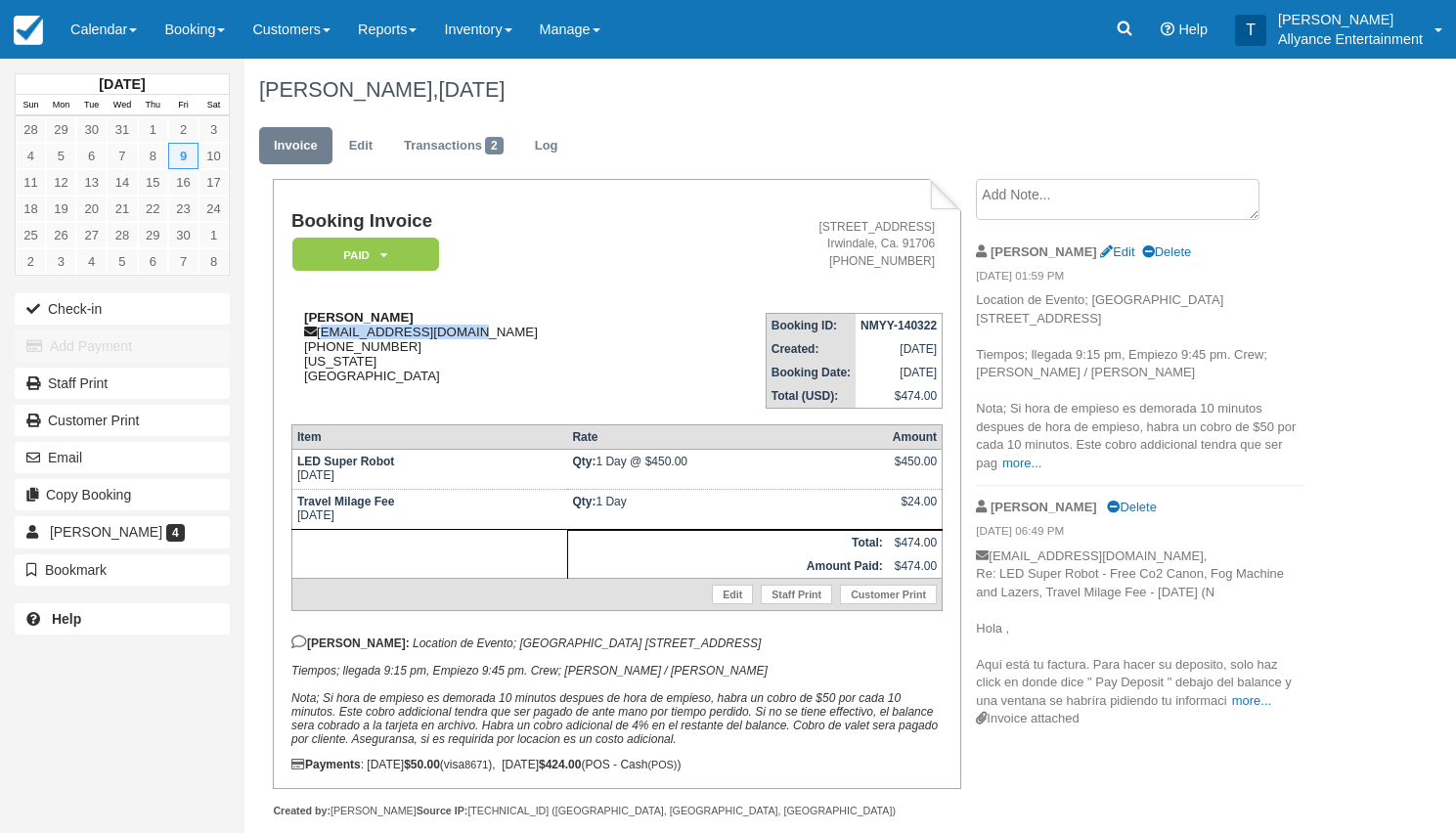
drag, startPoint x: 321, startPoint y: 334, endPoint x: 472, endPoint y: 333, distance: 151.0
click at [472, 333] on div "Dora Angulo dangulo0407@gmail.com 1 (562) 449-7813 California United States" at bounding box center [480, 347] width 379 height 74
copy div "[EMAIL_ADDRESS][DOMAIN_NAME]"
click at [173, 526] on link "Dora Angulo 4" at bounding box center [122, 531] width 215 height 31
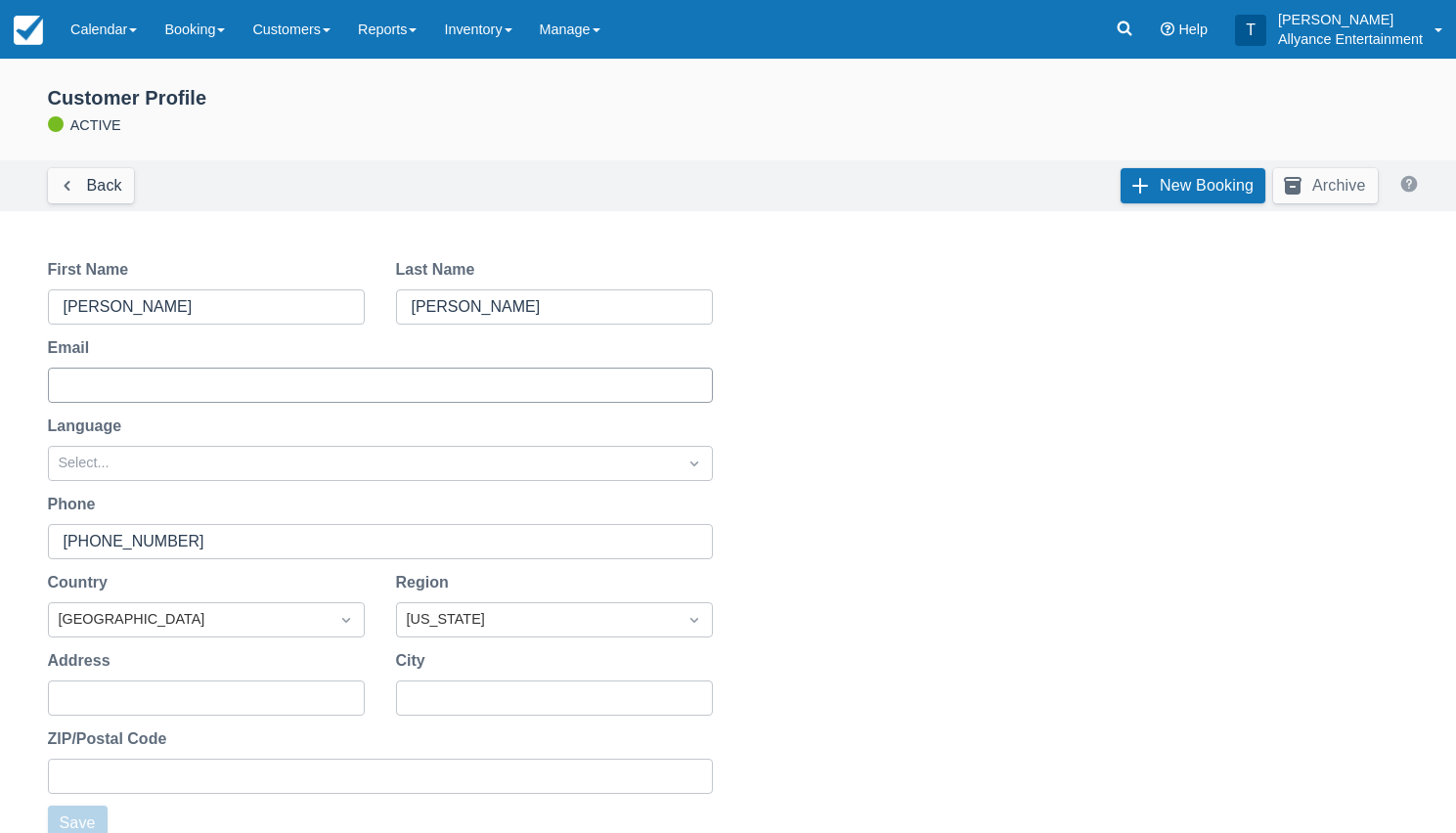
click at [105, 381] on input "Email" at bounding box center [378, 385] width 630 height 35
paste input "[EMAIL_ADDRESS][DOMAIN_NAME]"
type input "[EMAIL_ADDRESS][DOMAIN_NAME]"
click at [79, 815] on button "Save" at bounding box center [78, 822] width 60 height 35
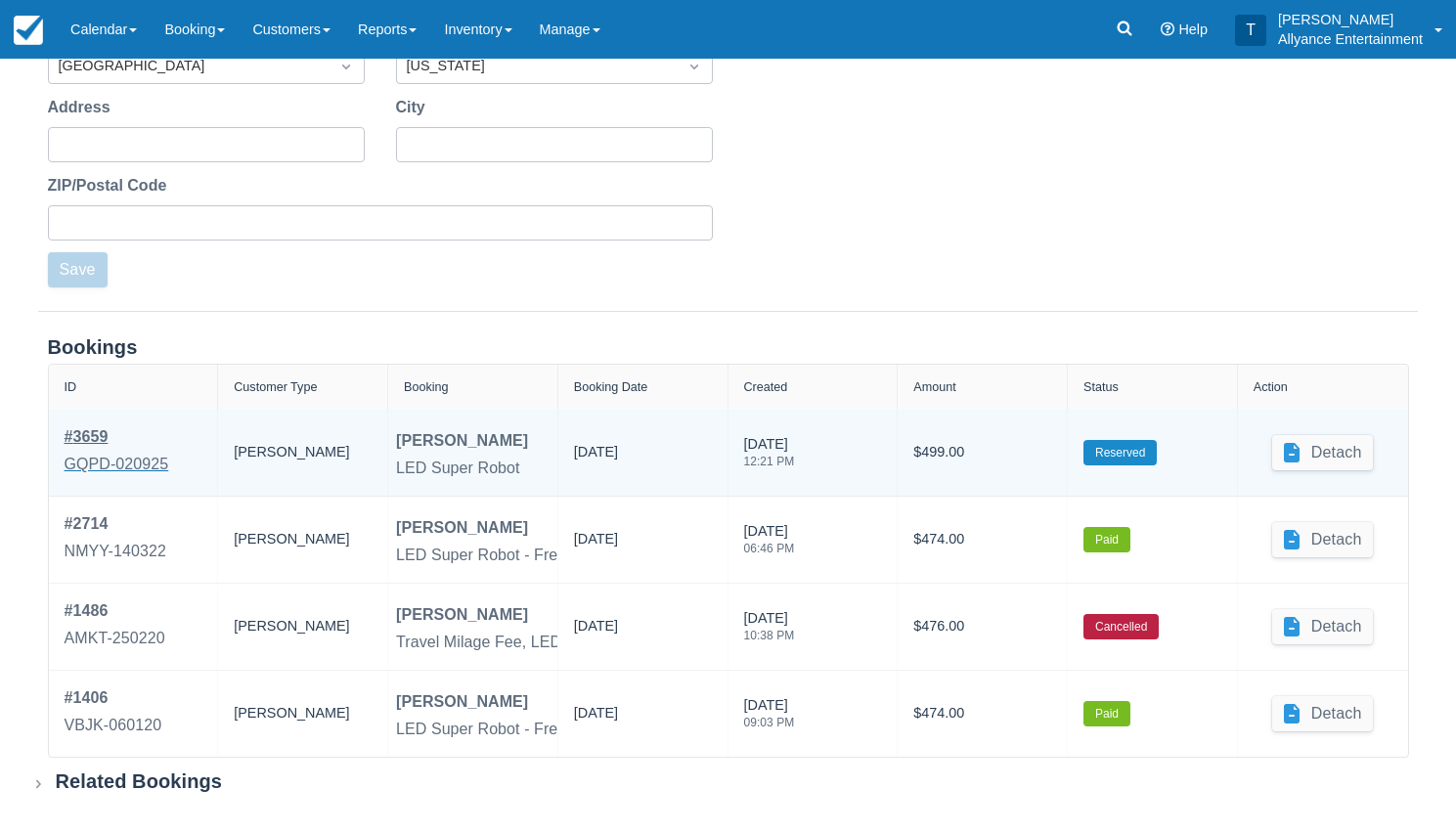
scroll to position [553, 0]
click at [100, 441] on div "# 3659" at bounding box center [116, 438] width 104 height 24
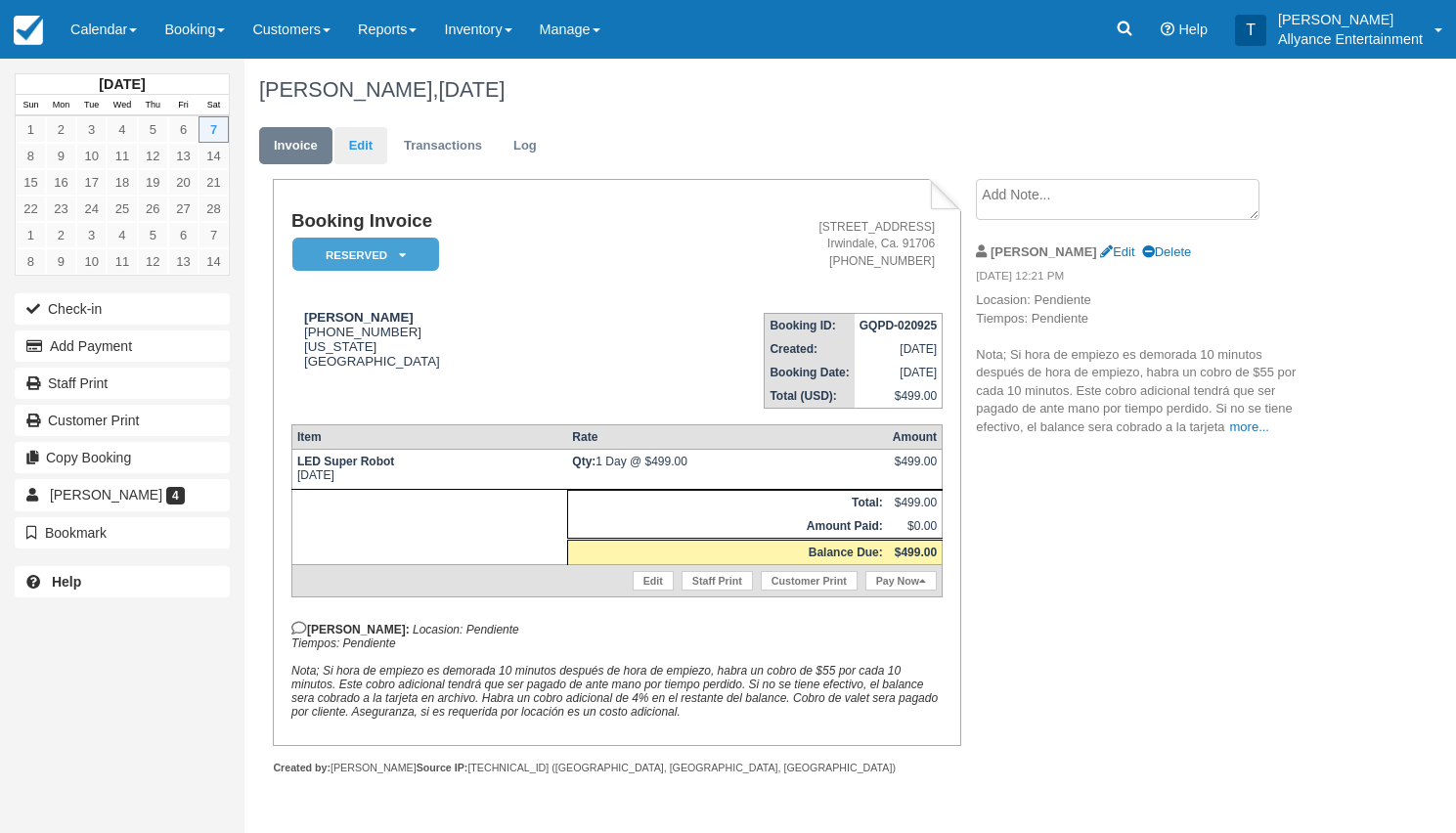
click at [361, 158] on link "Edit" at bounding box center [360, 146] width 53 height 38
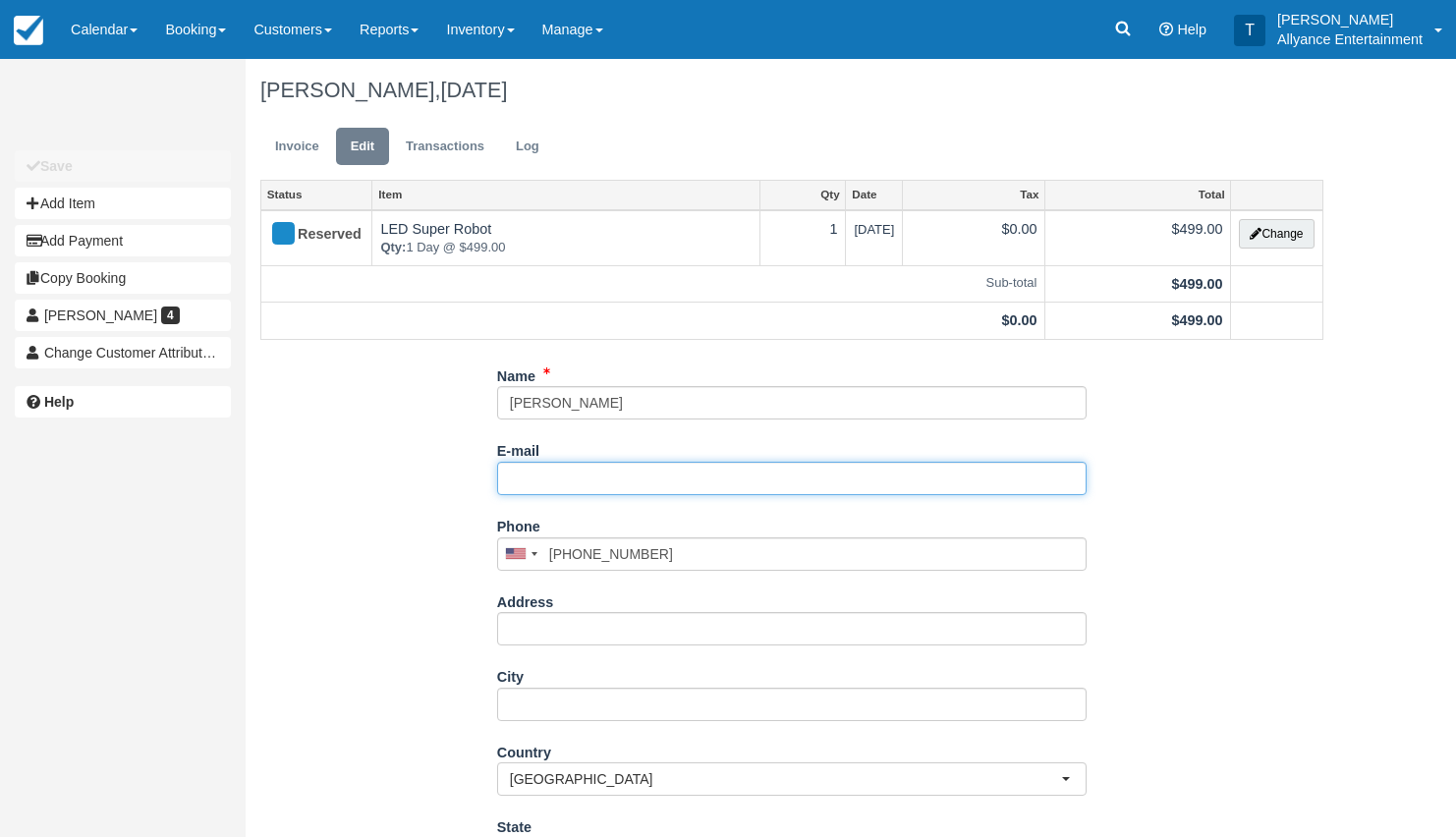
click at [528, 466] on input "E-mail" at bounding box center [792, 477] width 590 height 33
paste input "dangulo0407@gmail.com"
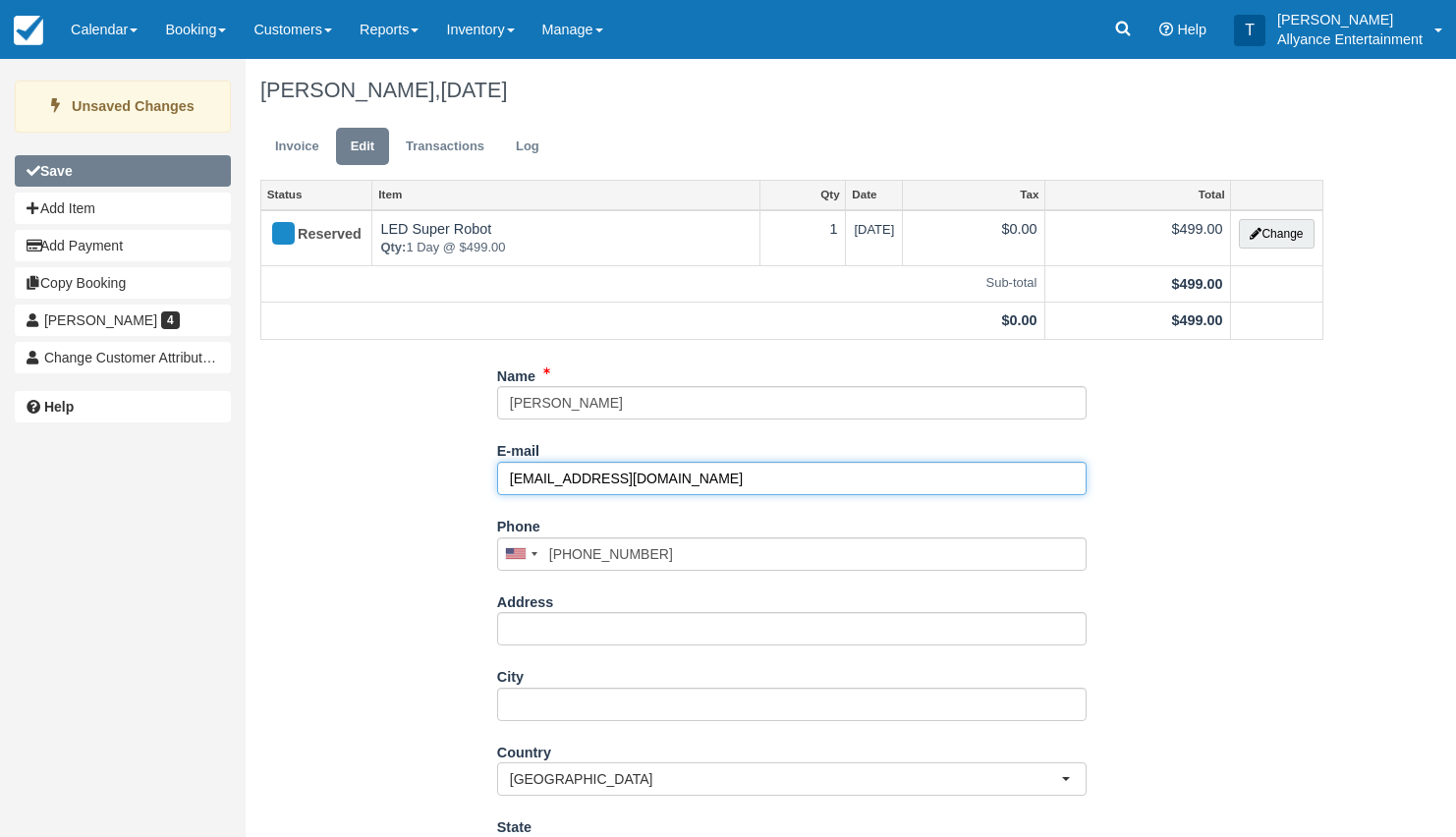
type input "dangulo0407@gmail.com"
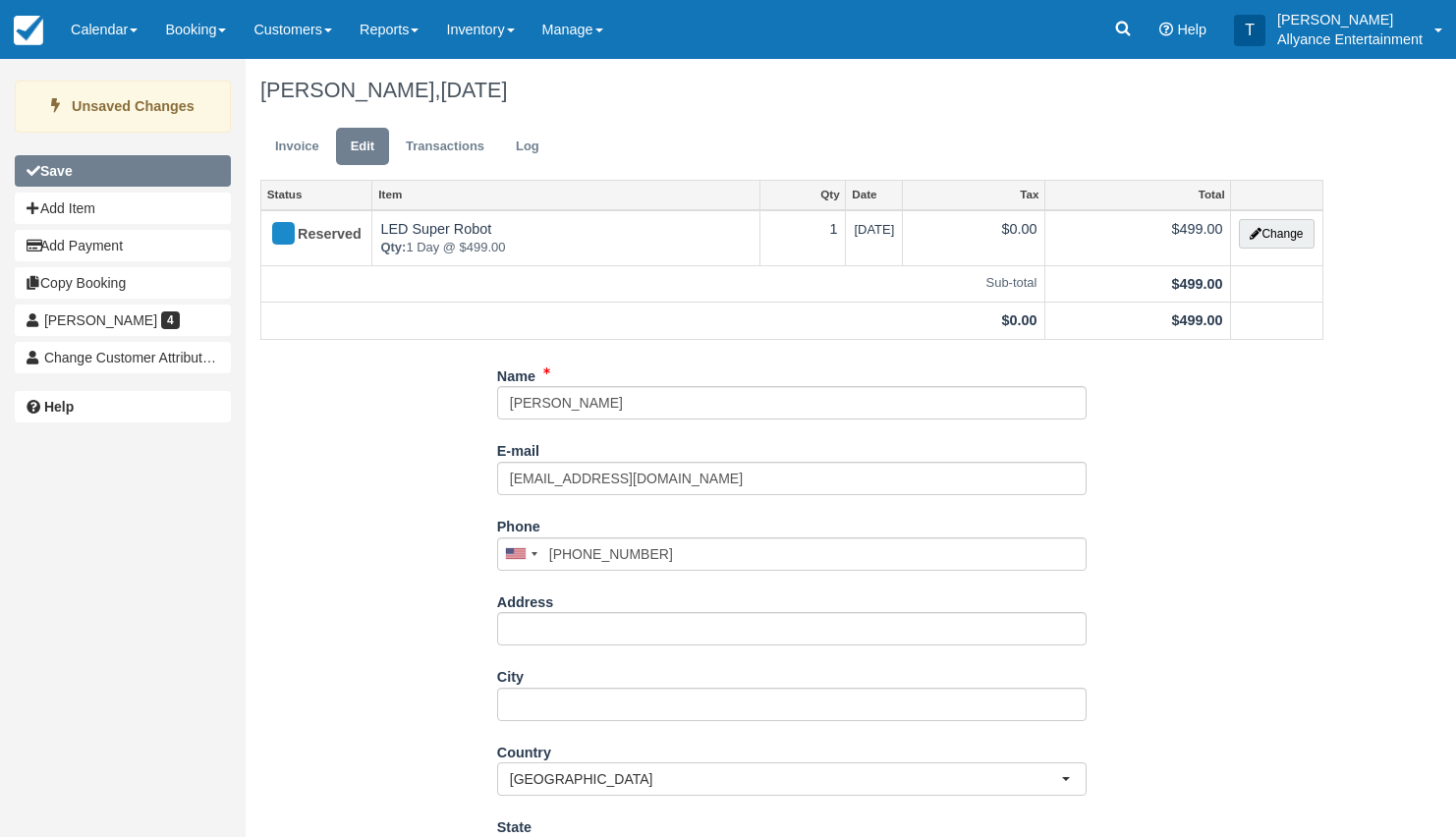
click at [87, 169] on button "Save" at bounding box center [123, 170] width 216 height 31
type input "+15624497813"
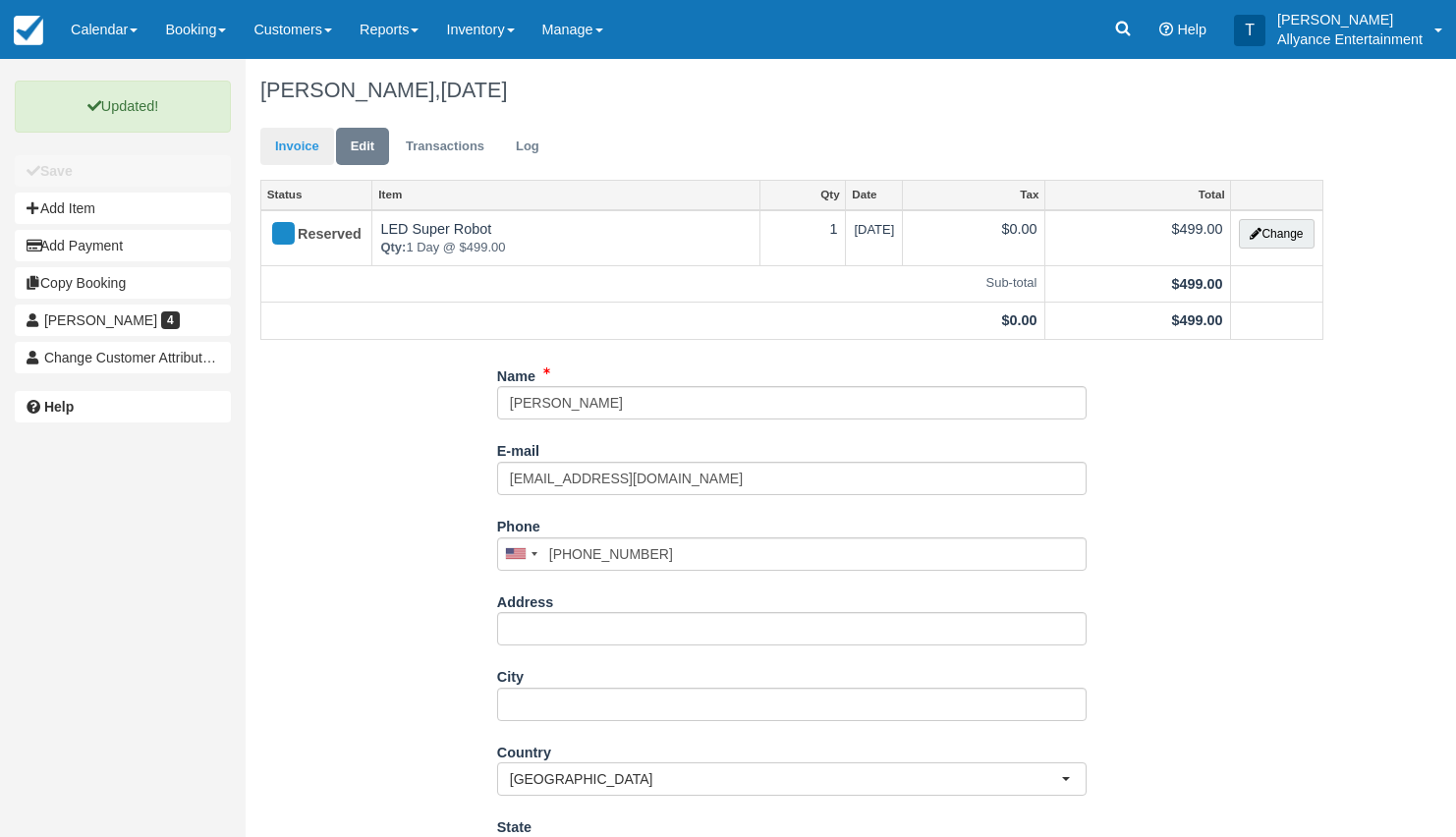
click at [291, 148] on link "Invoice" at bounding box center [298, 147] width 74 height 38
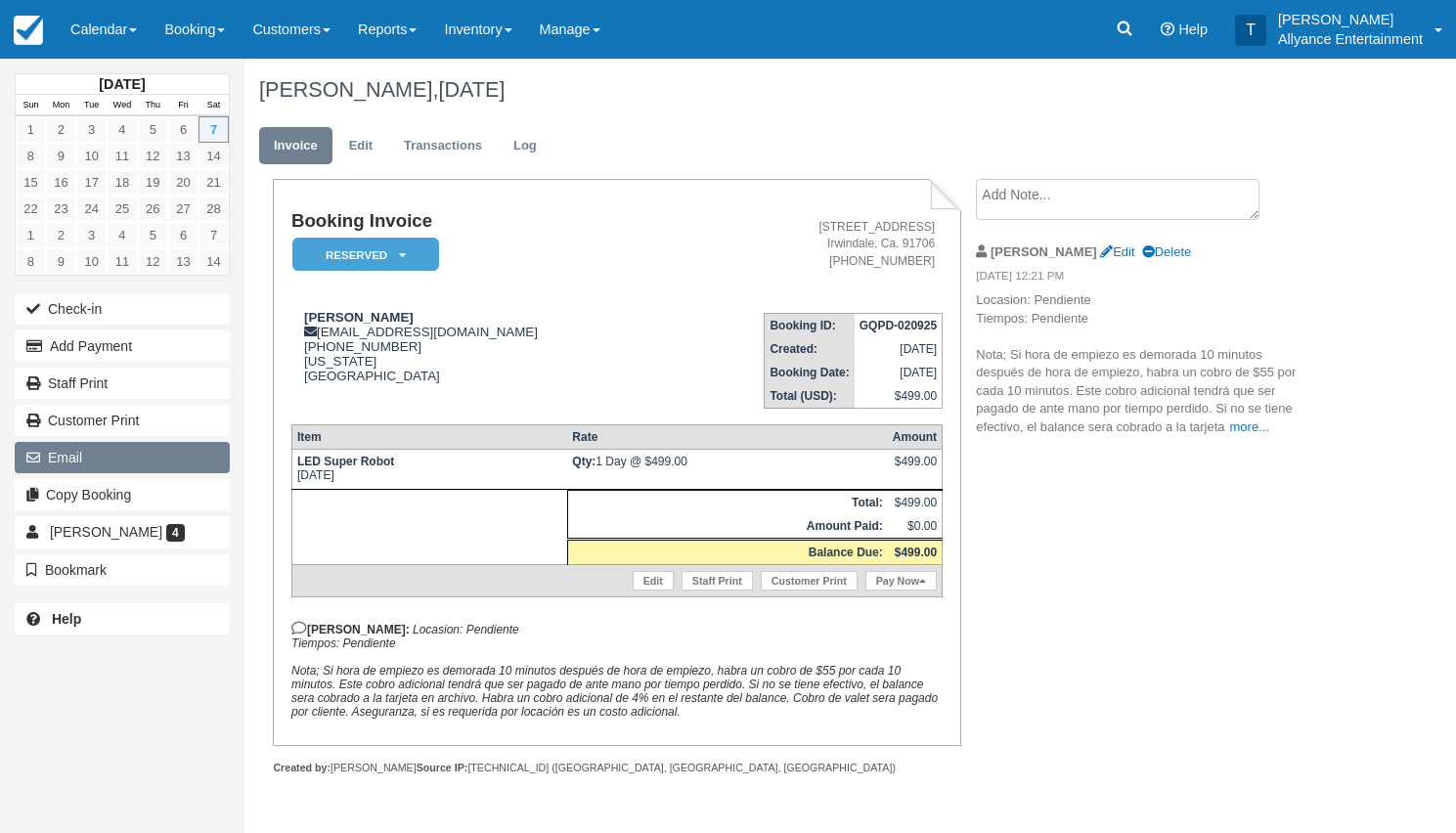
click at [190, 463] on button "Email" at bounding box center [122, 456] width 215 height 31
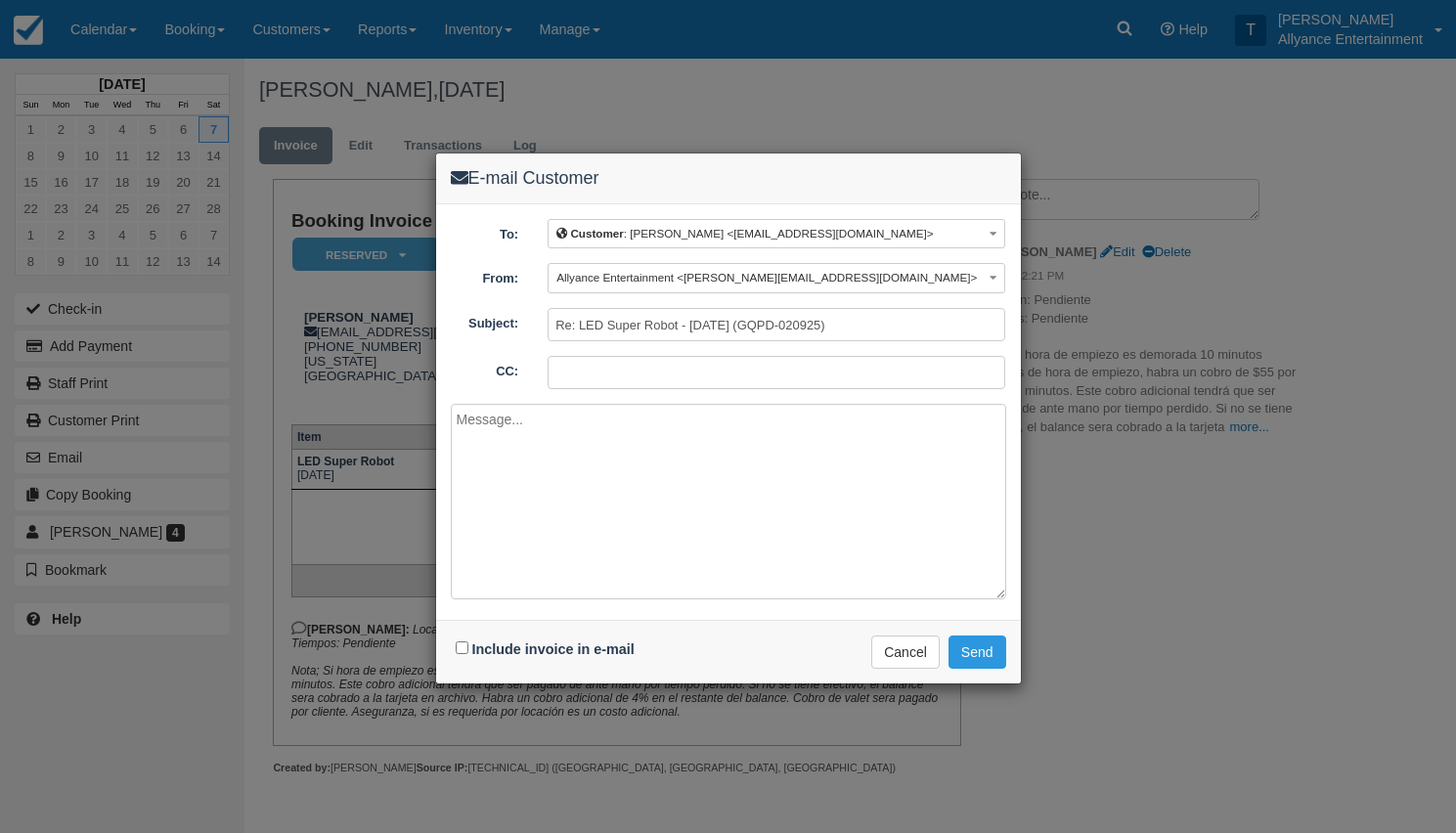
click at [601, 487] on textarea at bounding box center [728, 501] width 555 height 196
click at [909, 647] on button "Cancel" at bounding box center [905, 651] width 69 height 33
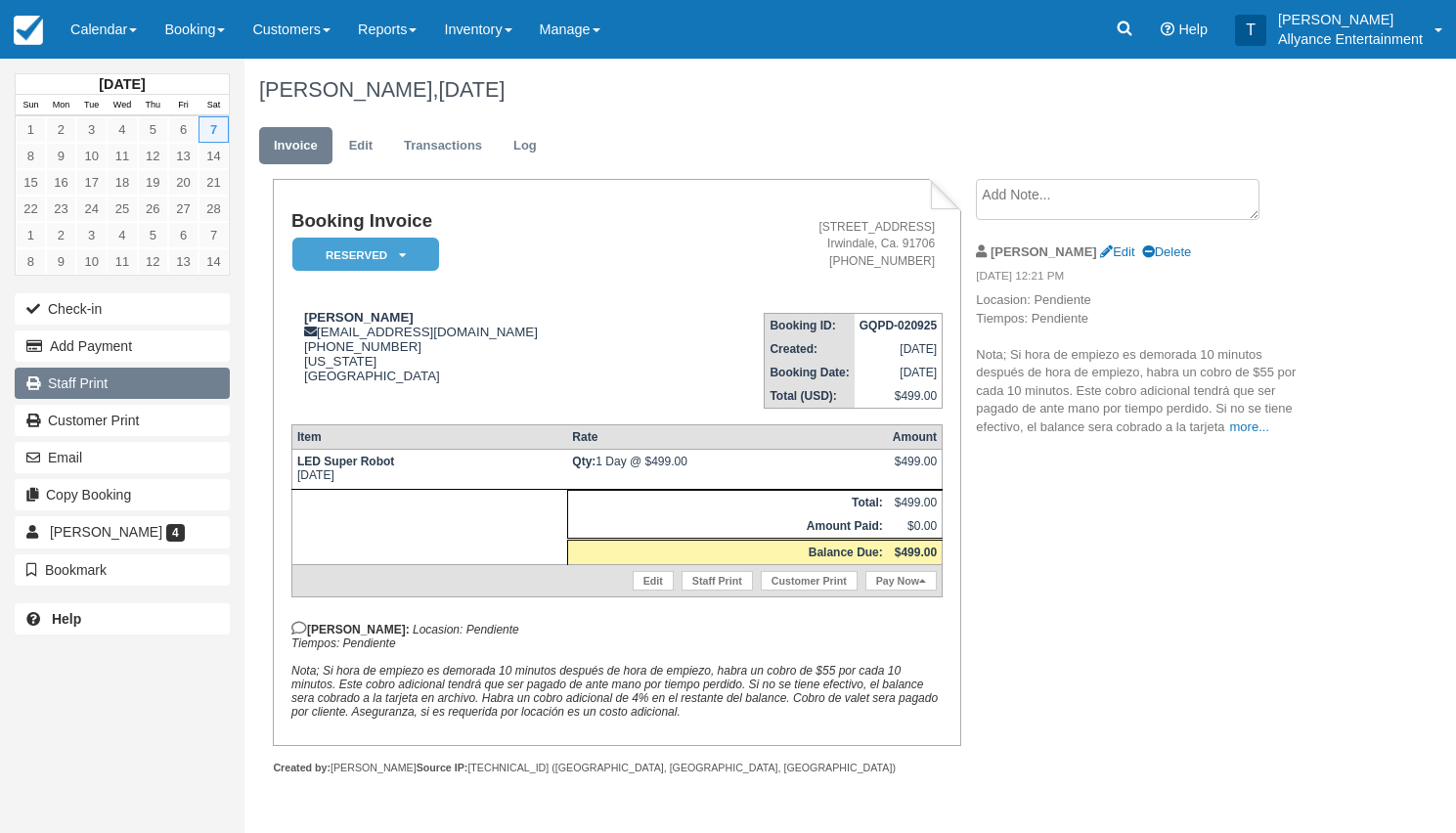
click at [150, 381] on link "Staff Print" at bounding box center [122, 383] width 215 height 31
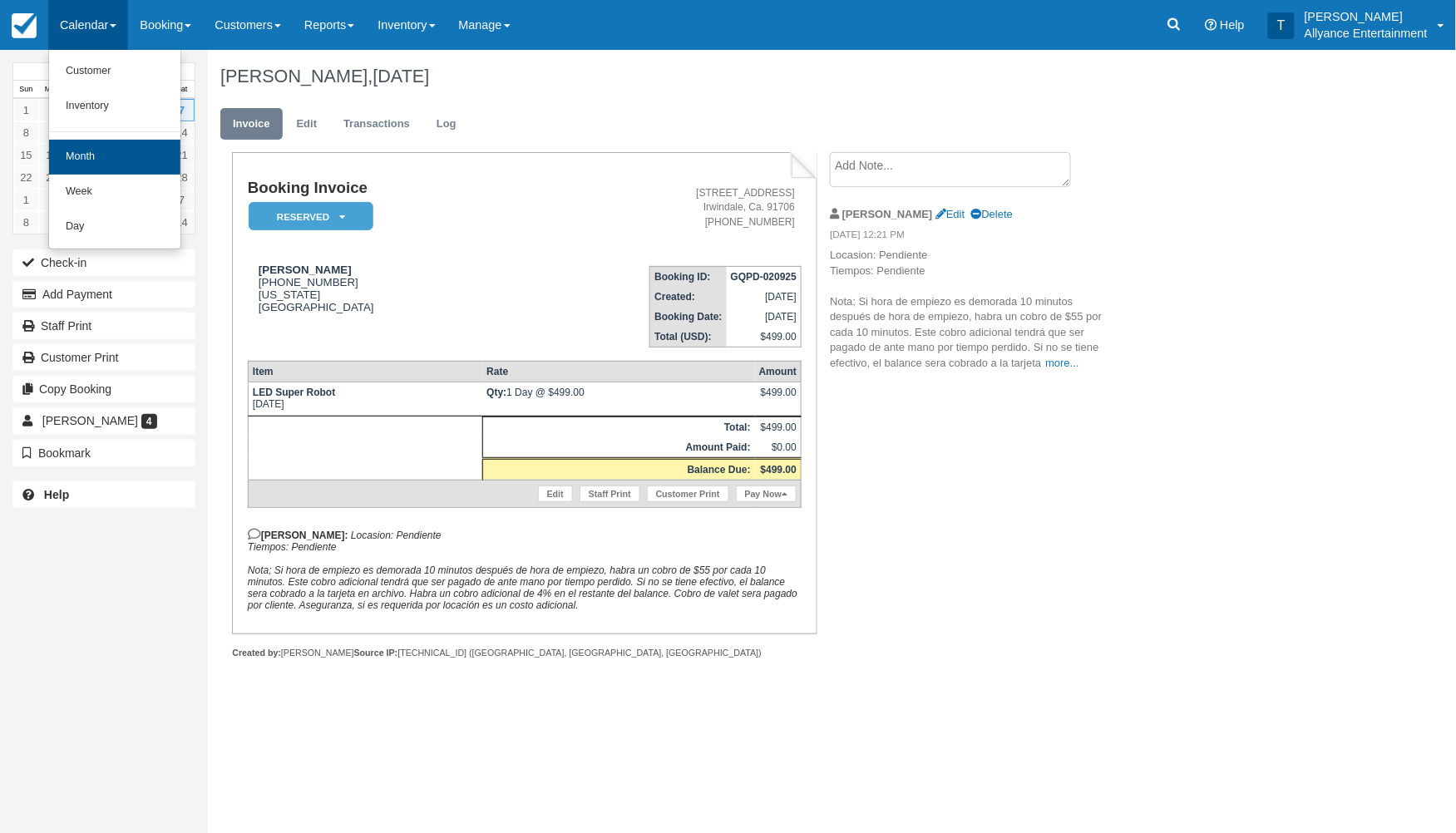
click at [78, 151] on link "Month" at bounding box center [114, 156] width 131 height 35
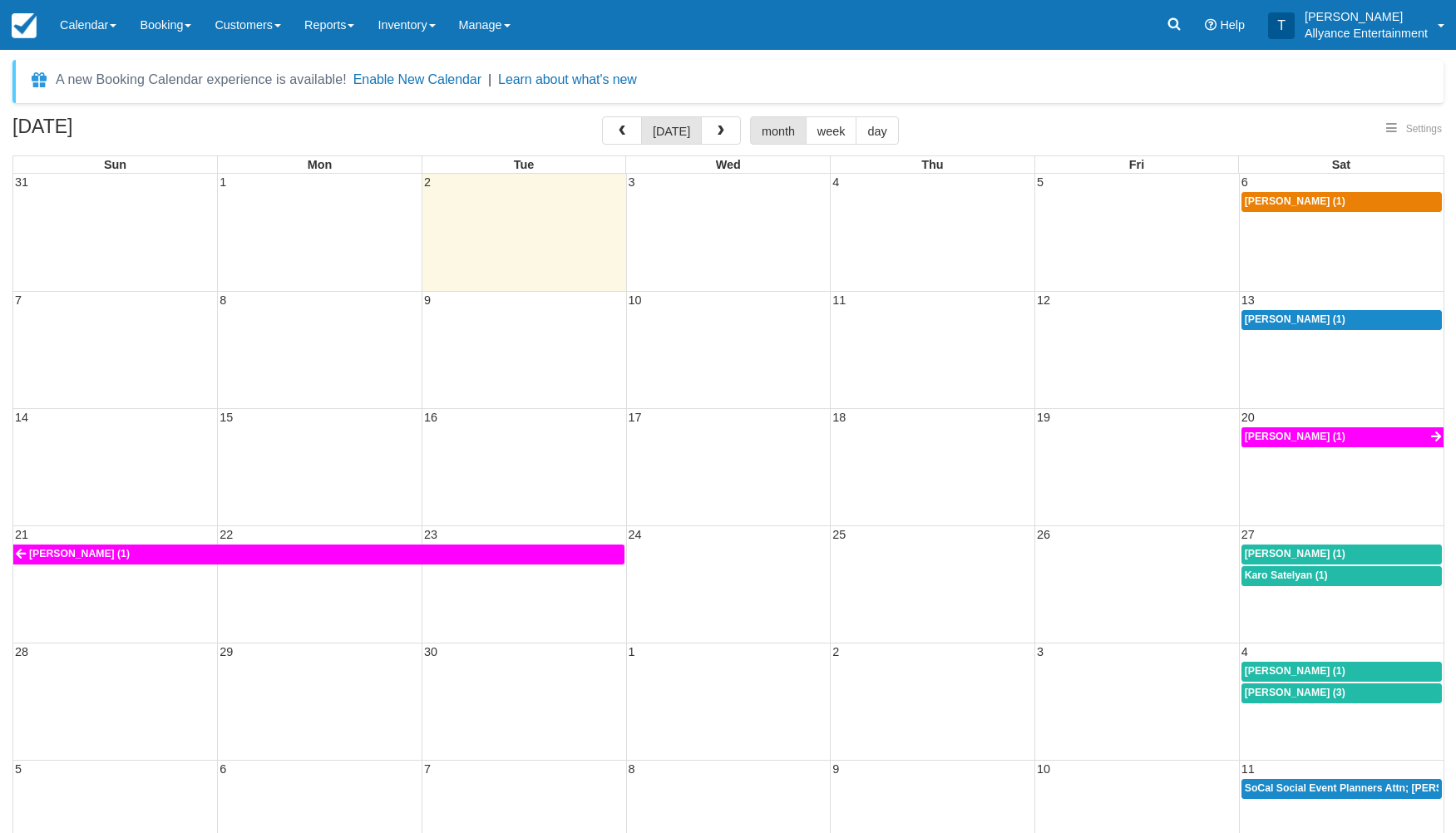
select select
click at [1168, 24] on icon at bounding box center [1174, 25] width 17 height 17
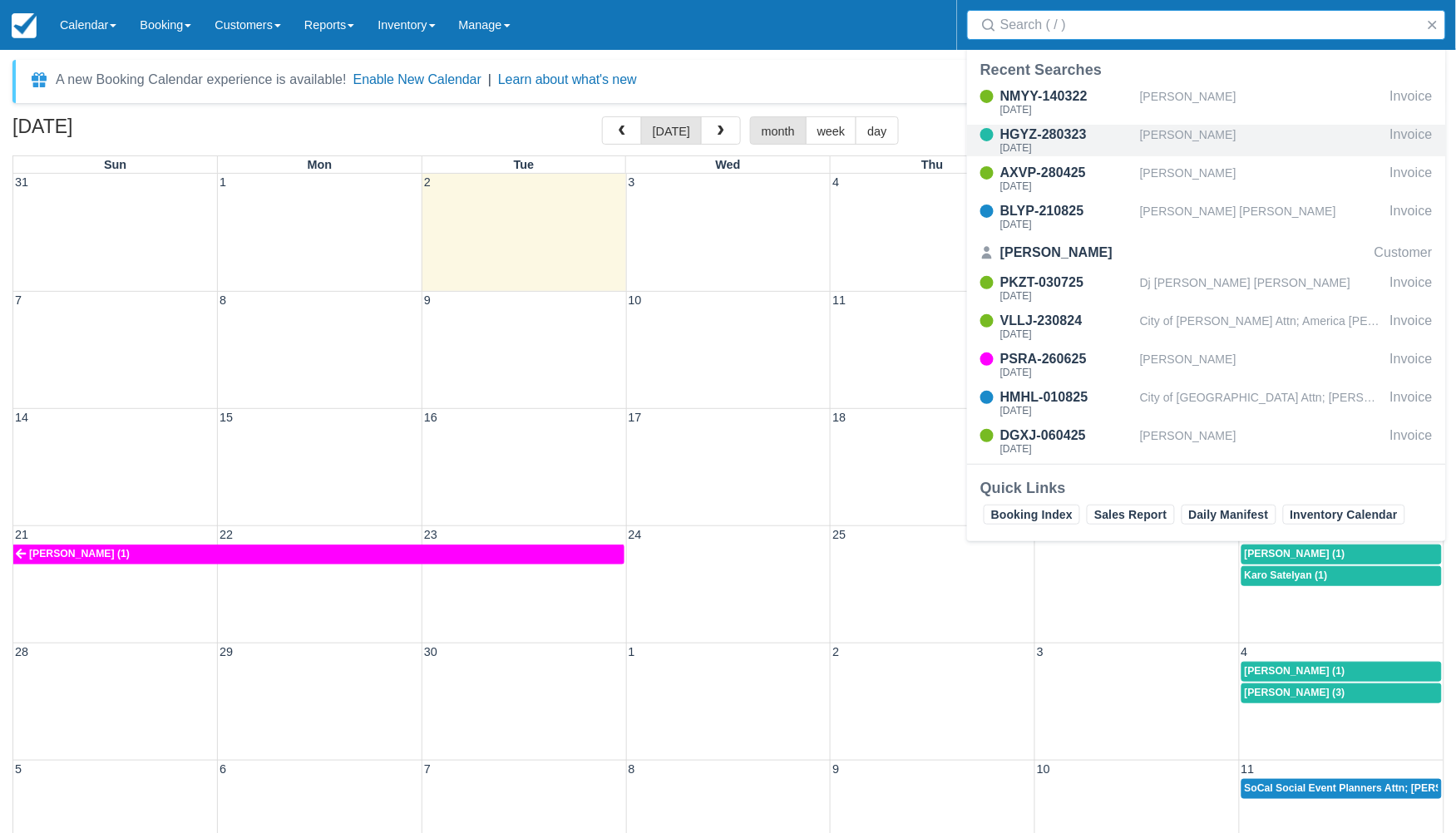
click at [1037, 143] on div "Wed Mar 29, 2023" at bounding box center [1066, 148] width 133 height 10
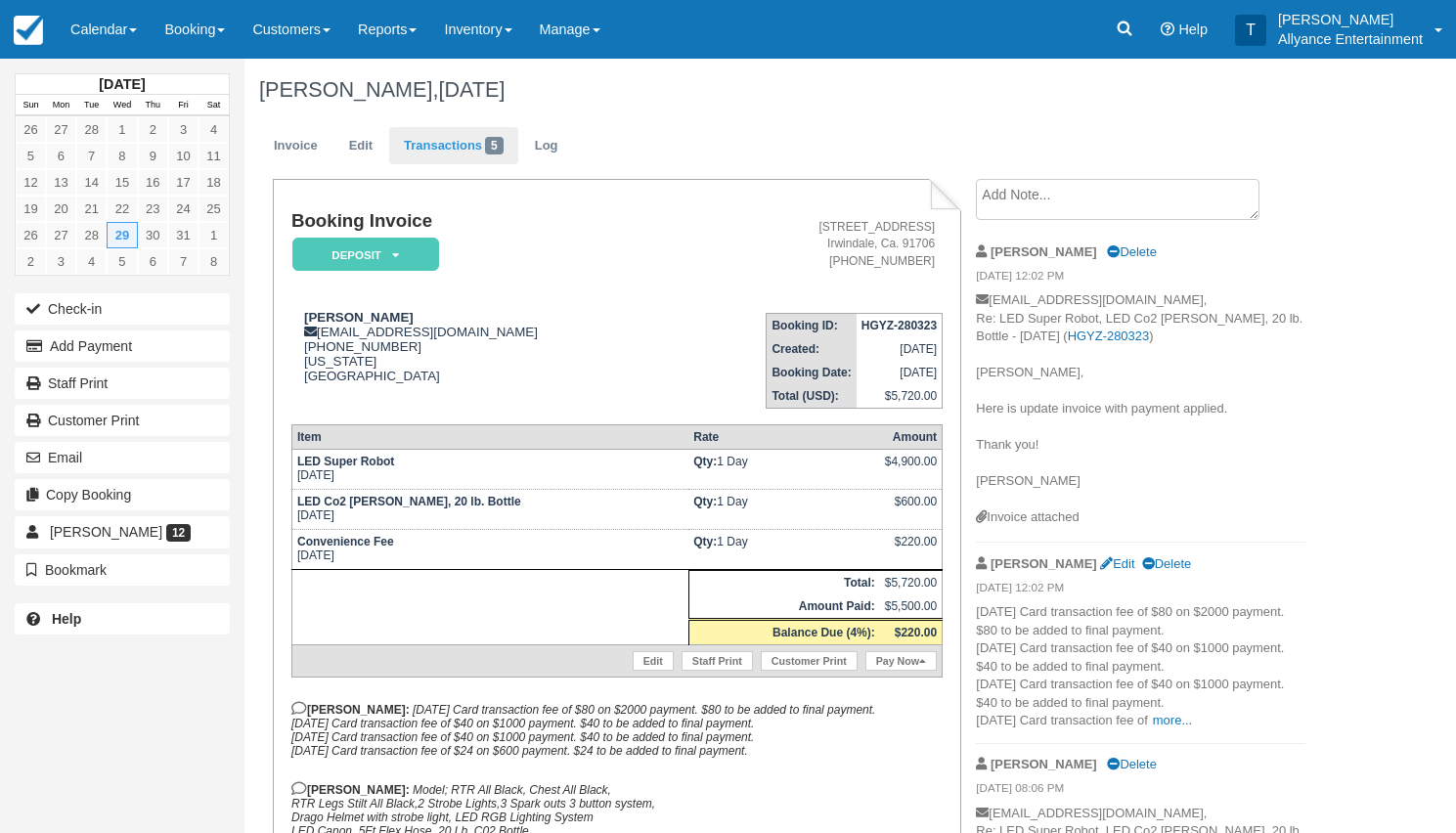
click at [442, 136] on link "Transactions 5" at bounding box center [454, 146] width 129 height 38
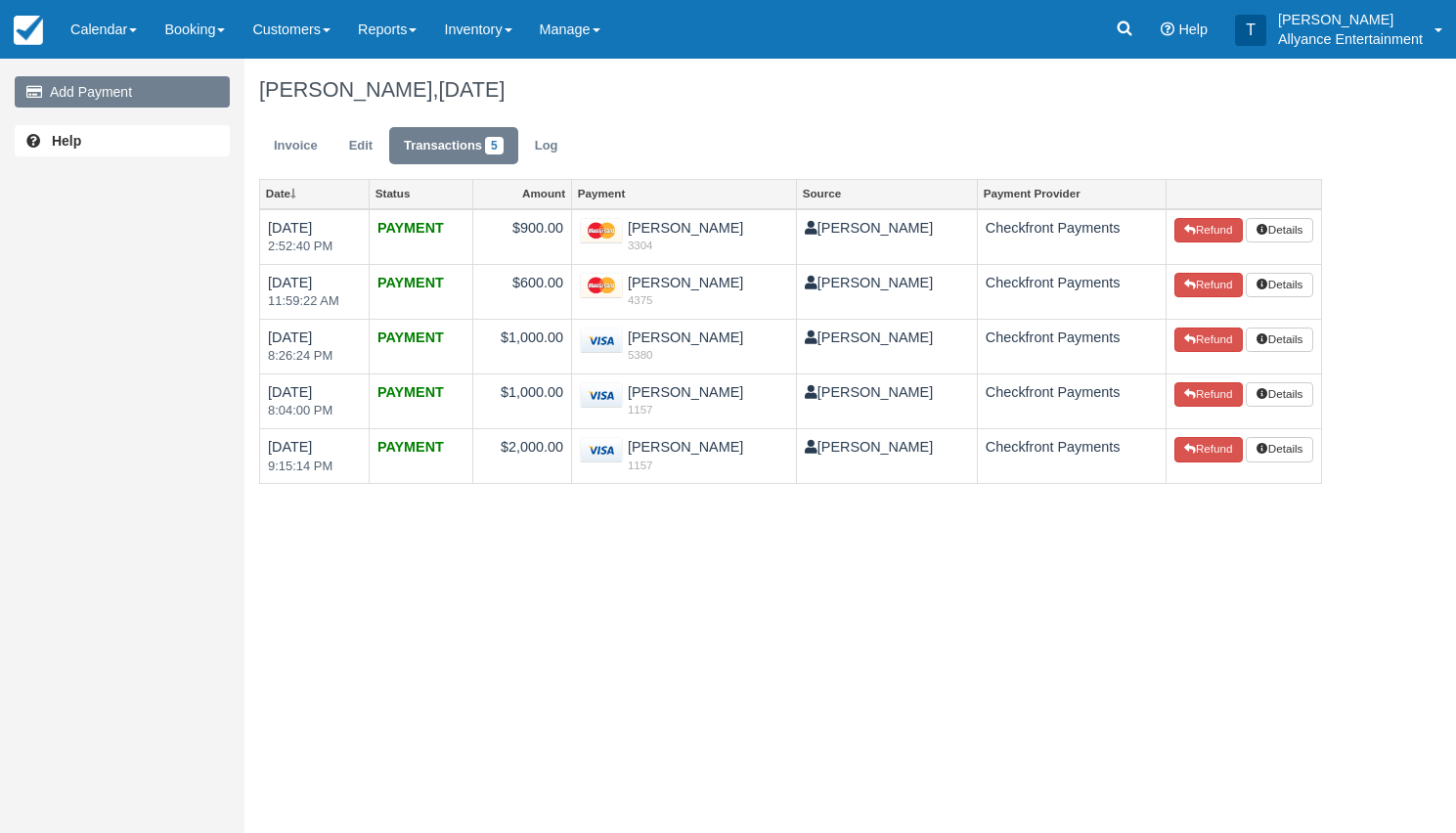
click at [171, 90] on link "Add Payment" at bounding box center [122, 91] width 215 height 31
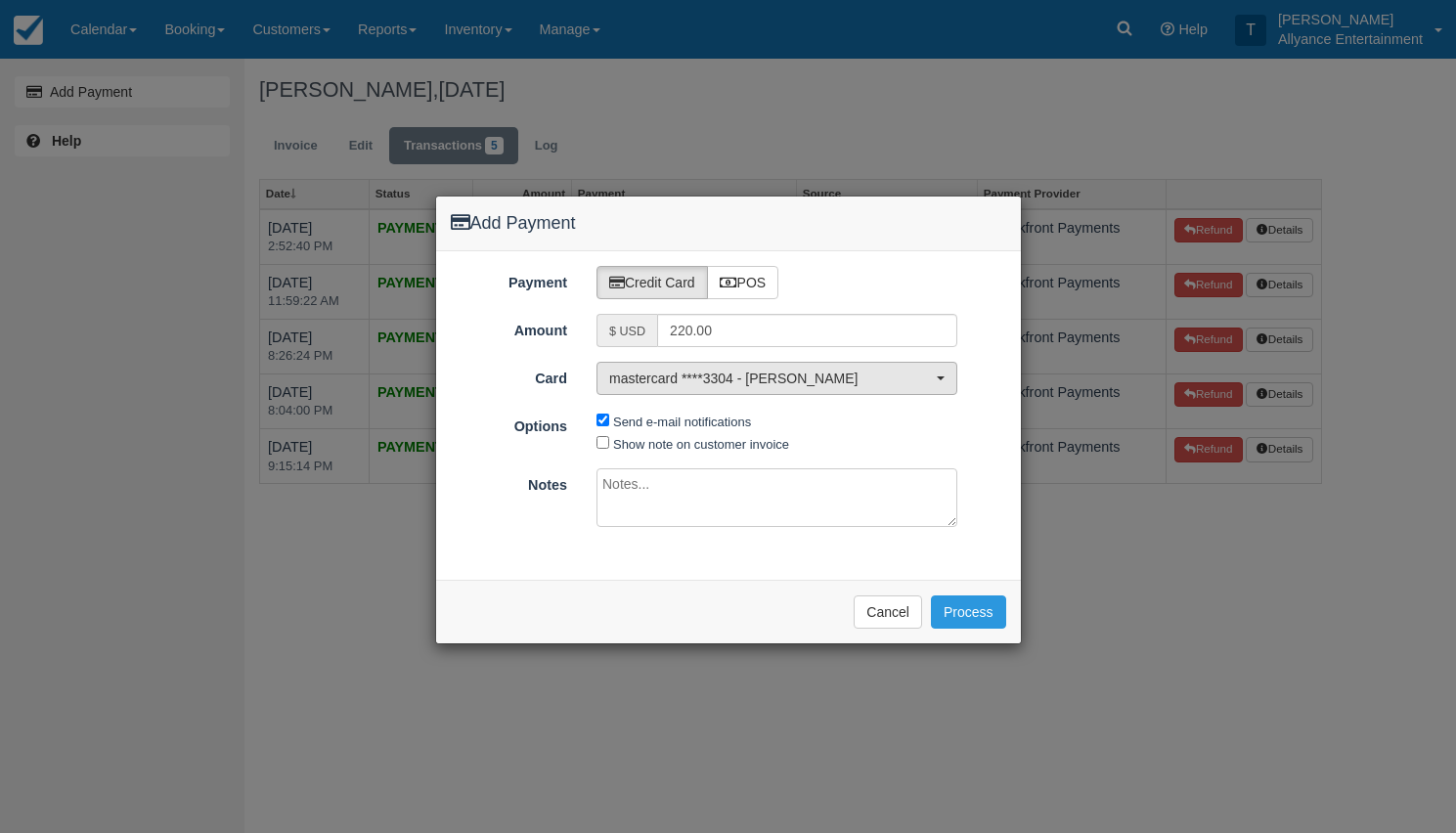
click at [939, 383] on button "mastercard ****3304 - Adan E Linares" at bounding box center [777, 378] width 361 height 33
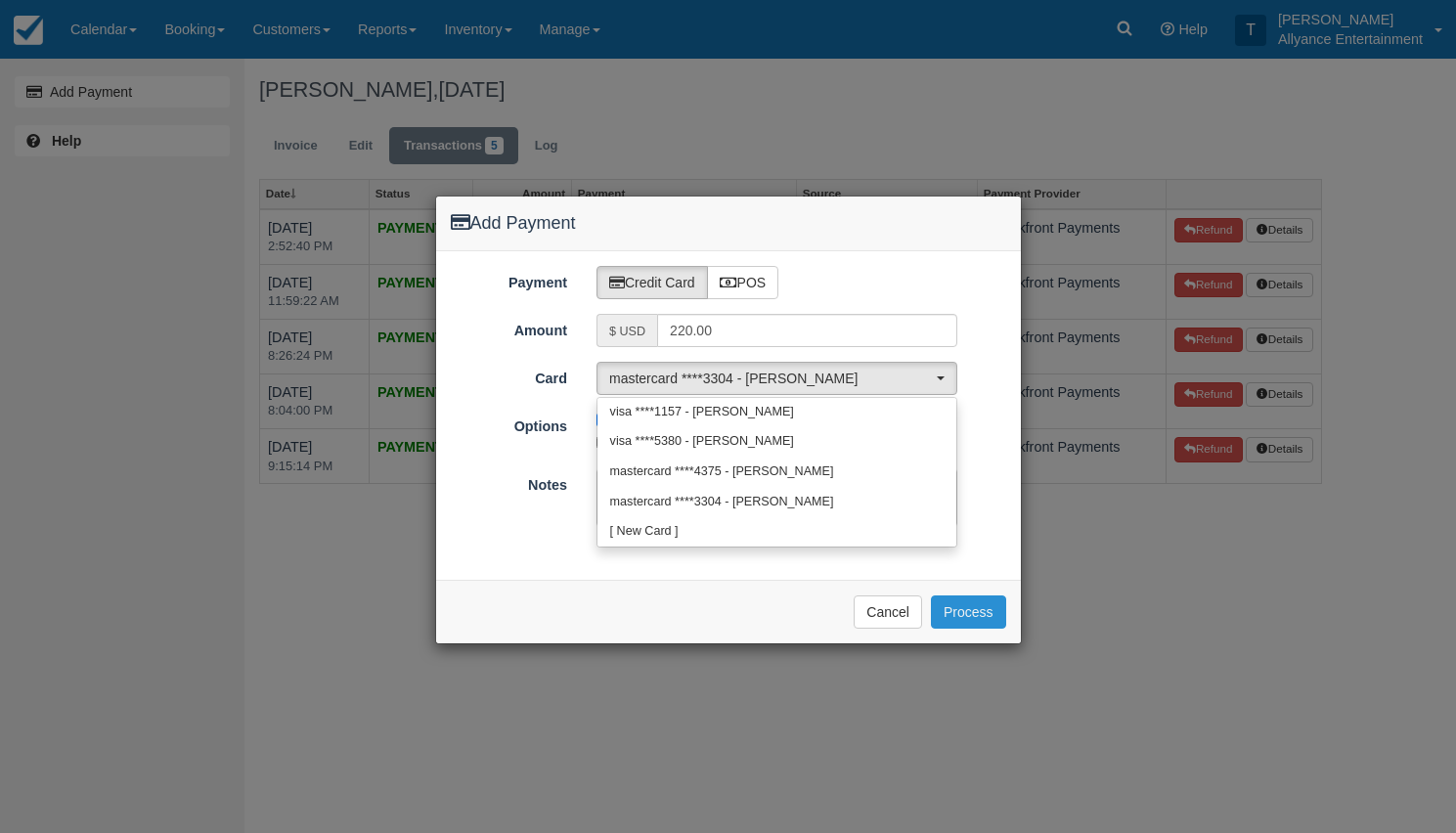
click at [972, 610] on button "Process" at bounding box center [969, 611] width 76 height 33
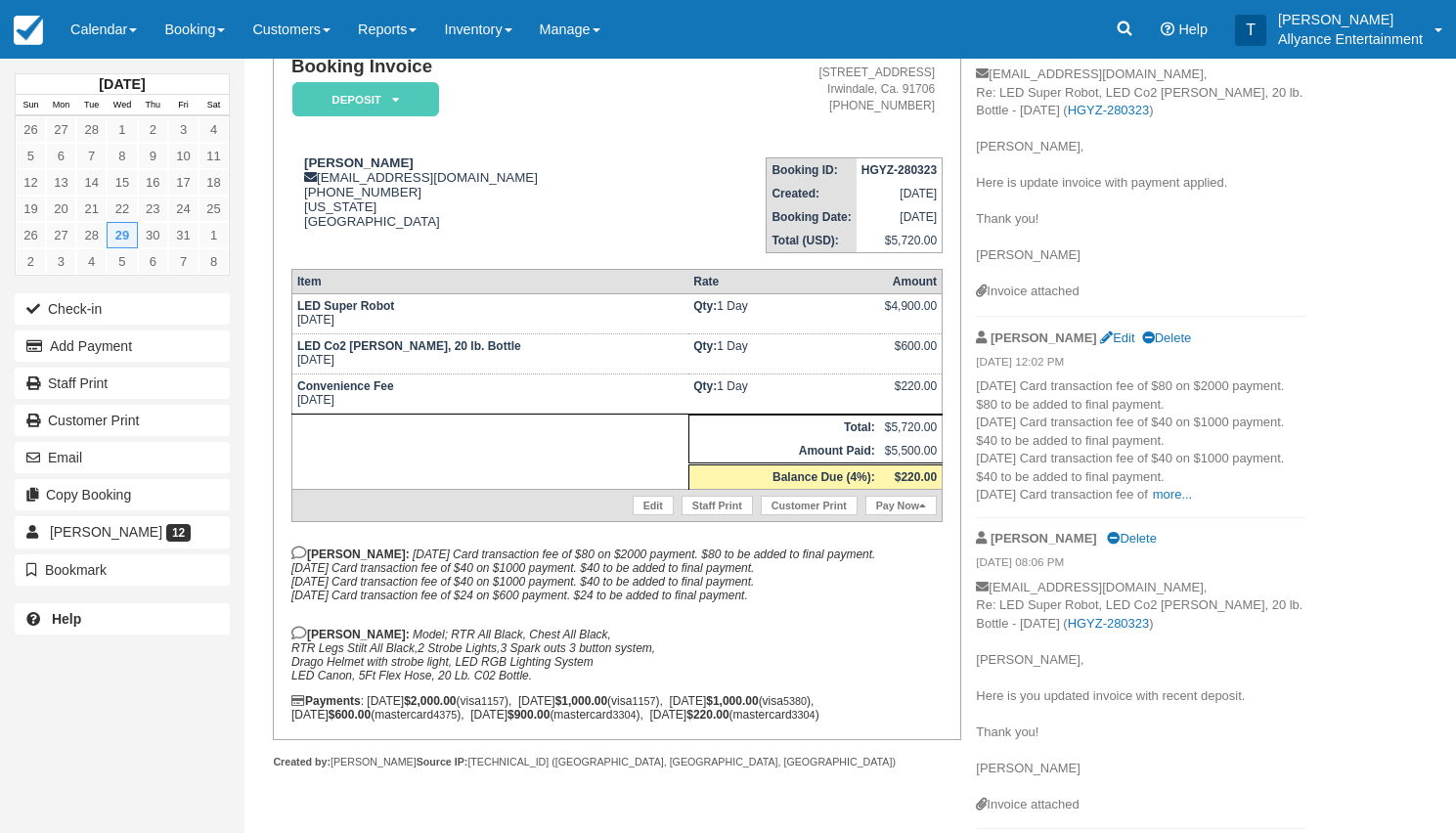
scroll to position [227, 0]
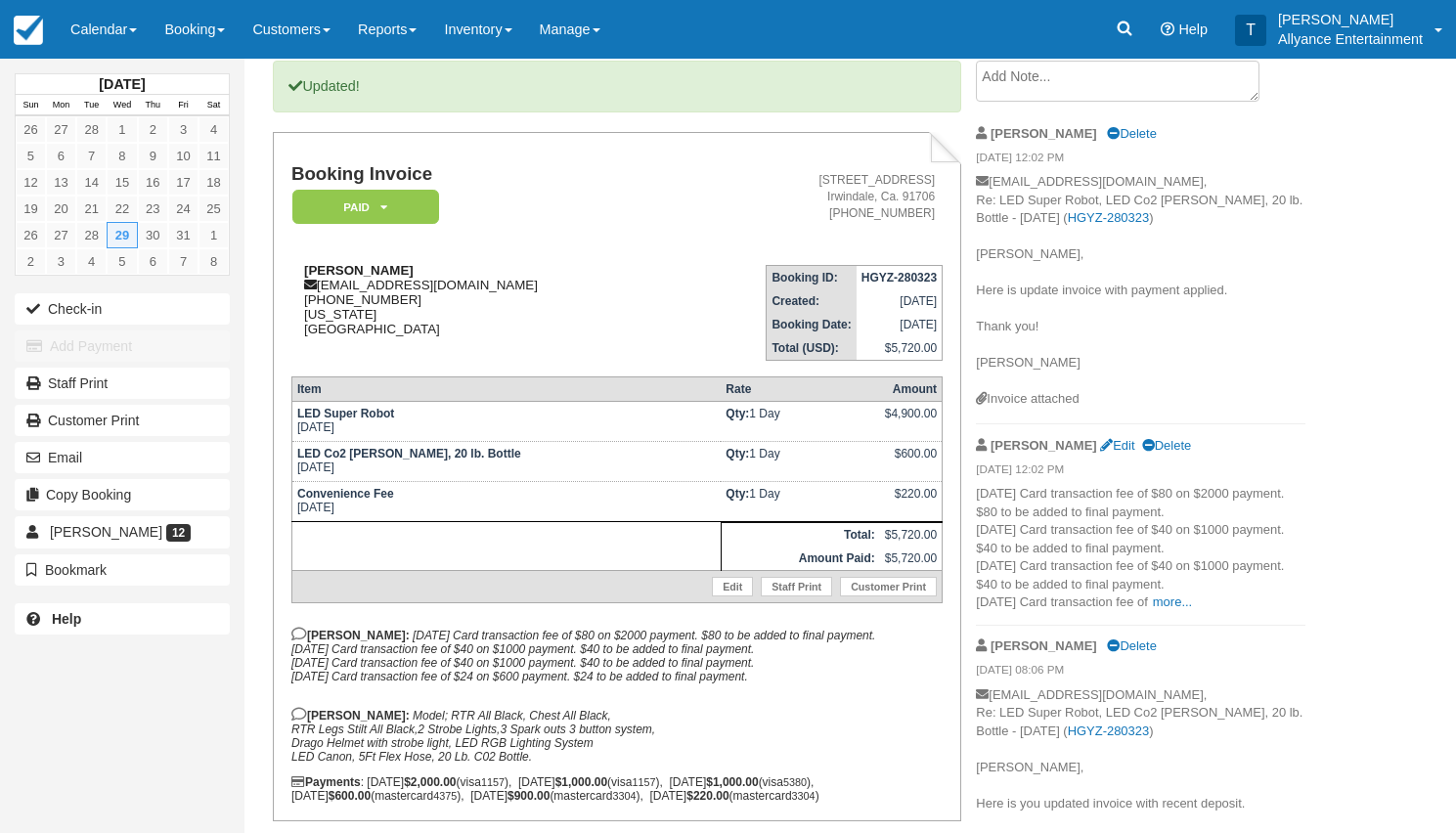
scroll to position [132, 0]
